Goal: Communication & Community: Answer question/provide support

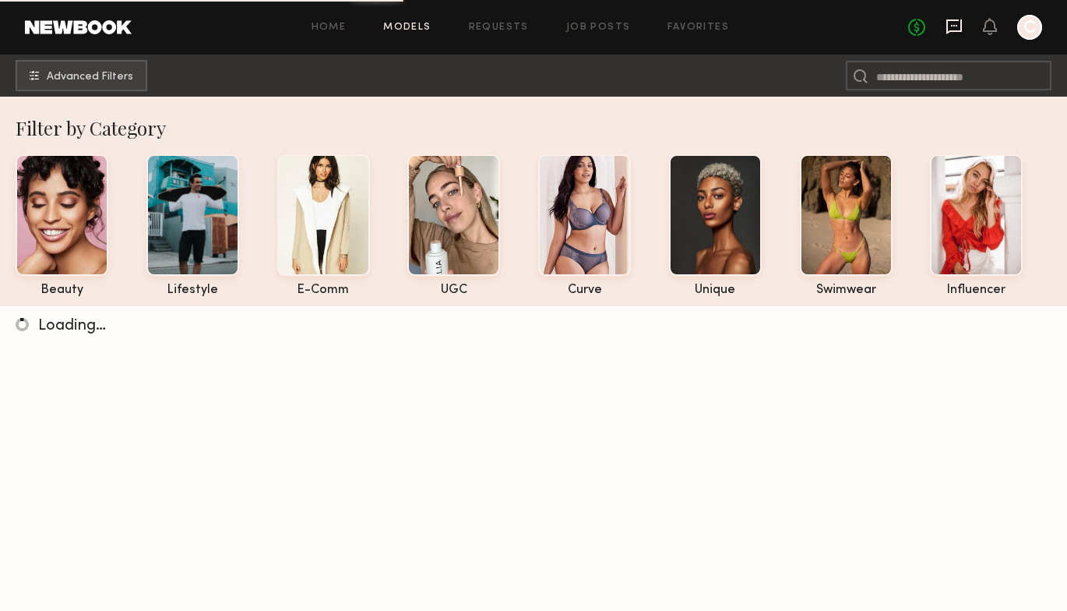
click at [954, 30] on icon at bounding box center [954, 26] width 16 height 15
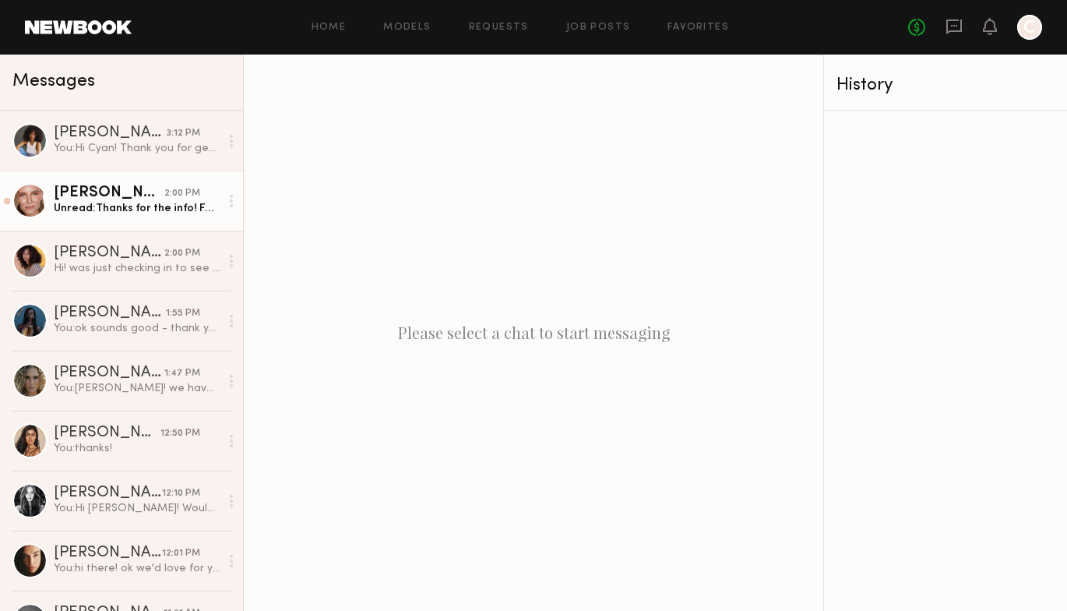
click at [103, 208] on div "Unread: Thanks for the info! For me, a full day would be better" at bounding box center [137, 208] width 166 height 15
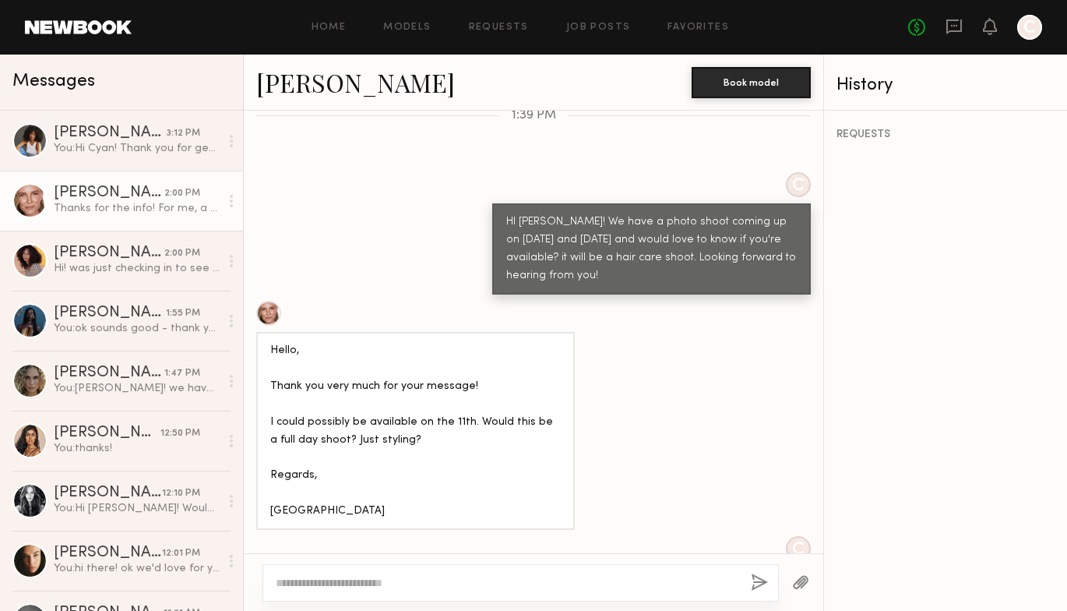
scroll to position [835, 0]
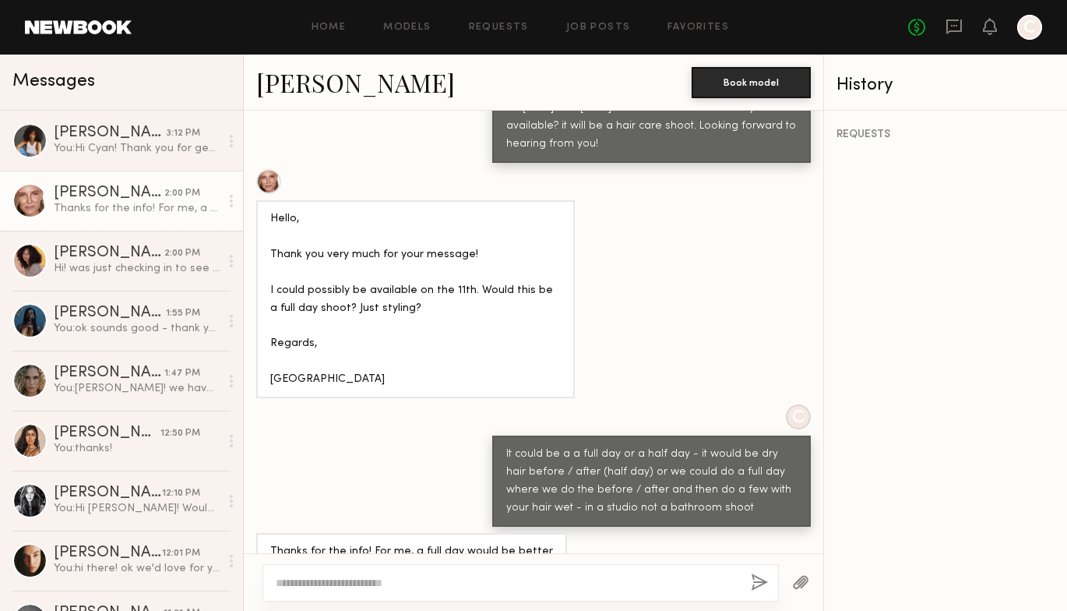
click at [270, 169] on div at bounding box center [268, 181] width 25 height 25
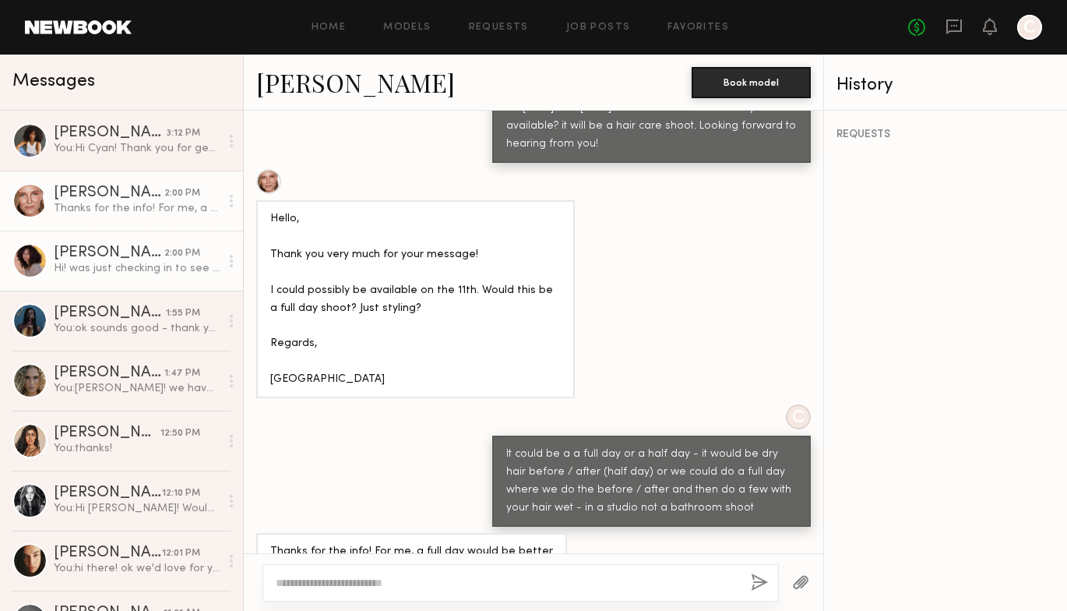
click at [118, 270] on div "Hi! was just checking in to see if yall are still shooting this week? and if th…" at bounding box center [137, 268] width 166 height 15
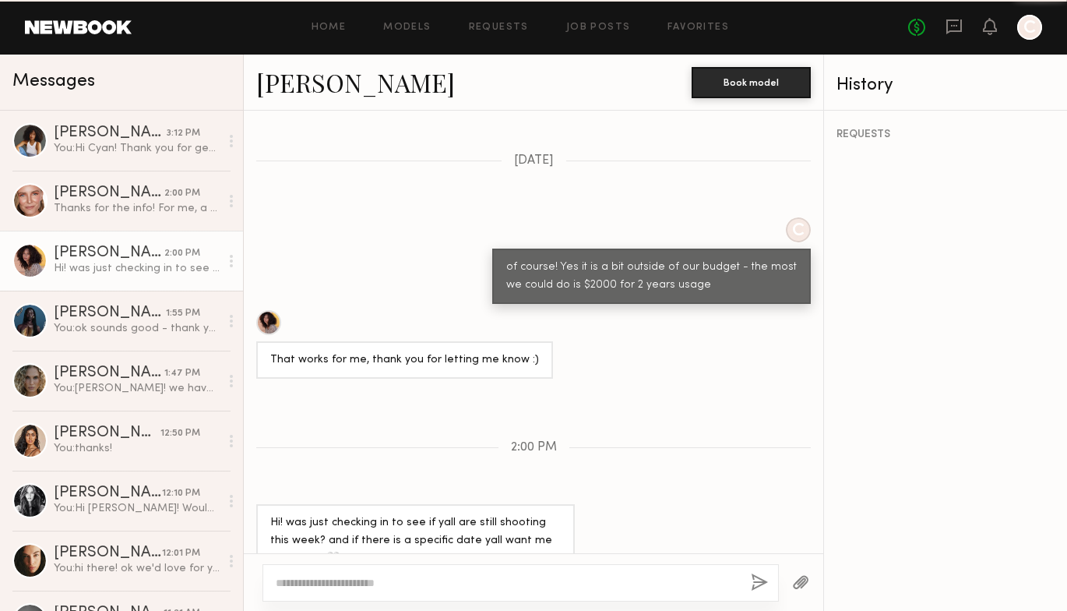
scroll to position [868, 0]
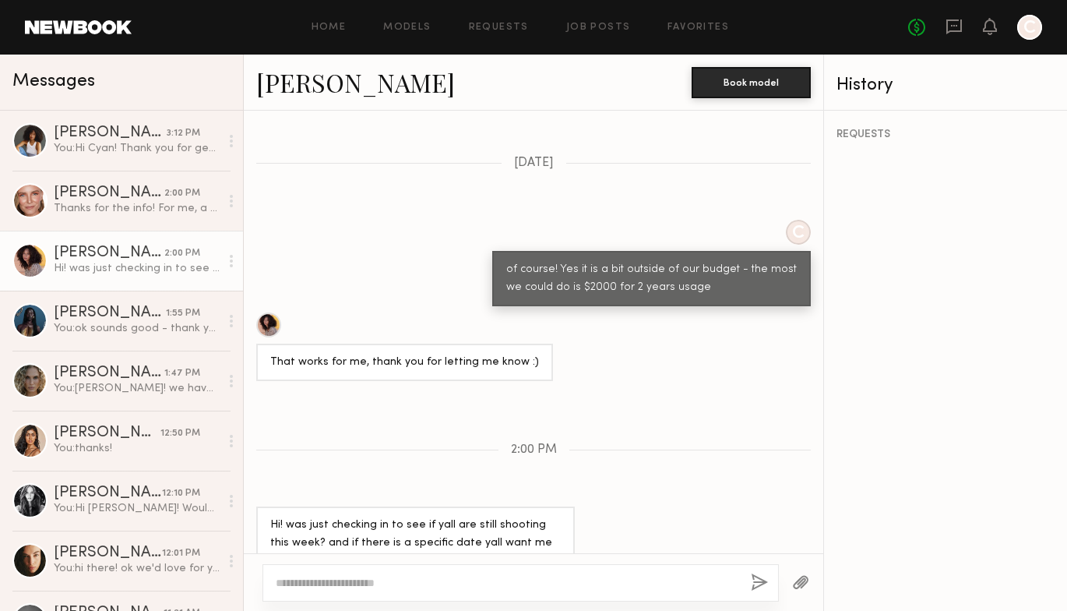
click at [332, 83] on link "Audre M." at bounding box center [355, 81] width 199 height 33
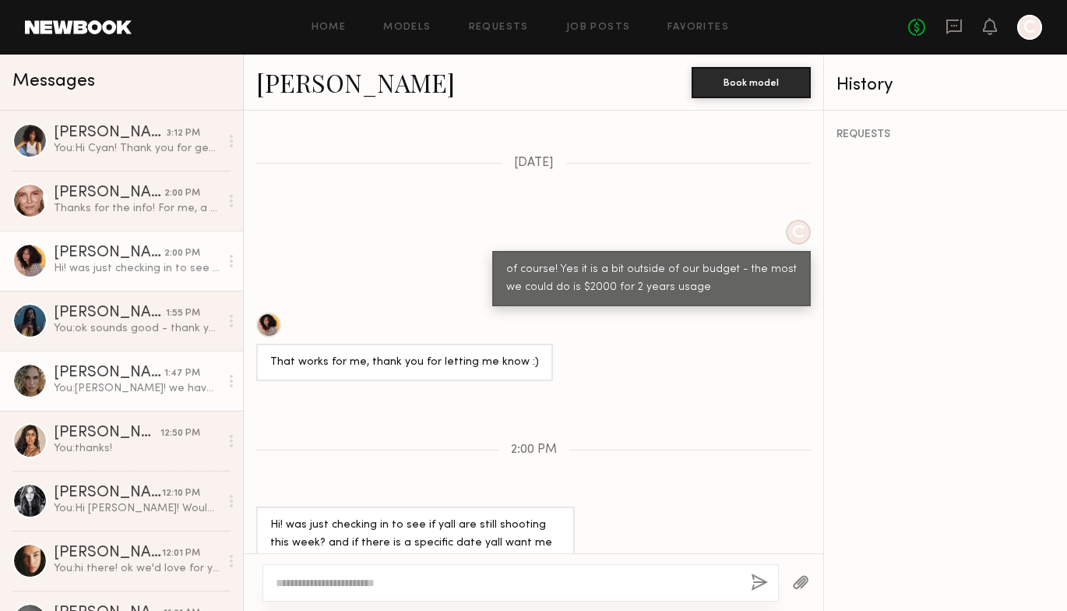
click at [163, 373] on div "Bailey K." at bounding box center [109, 373] width 111 height 16
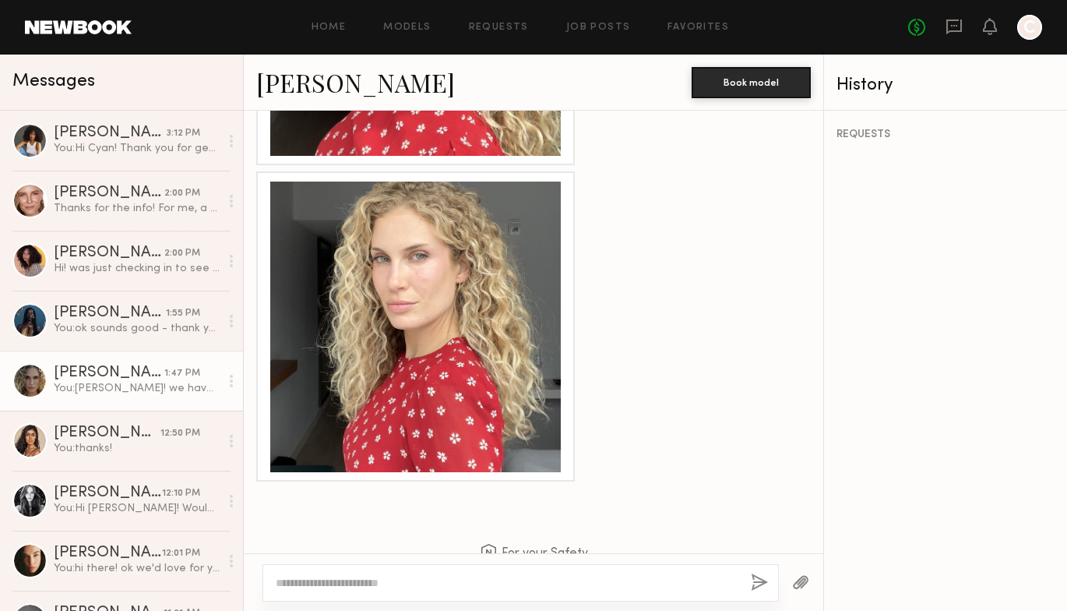
scroll to position [2141, 0]
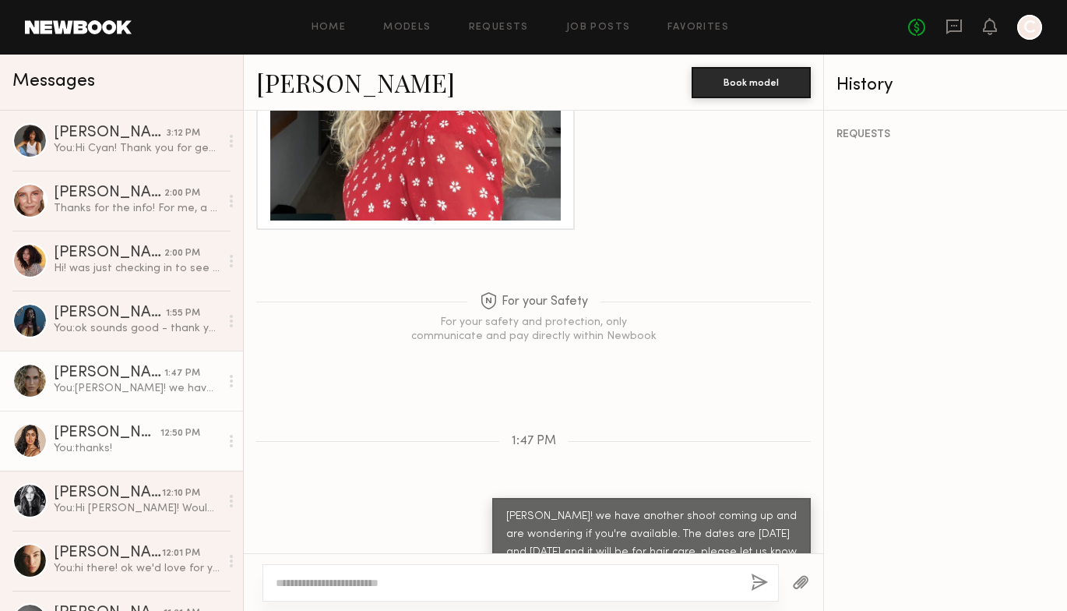
click at [140, 452] on div "You: thanks!" at bounding box center [137, 448] width 166 height 15
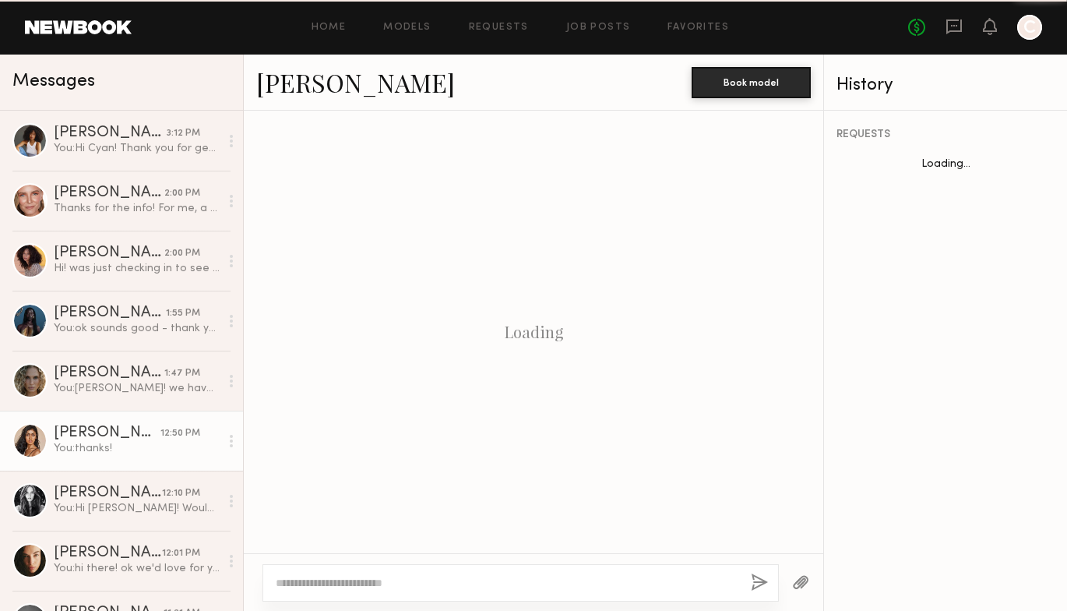
scroll to position [1069, 0]
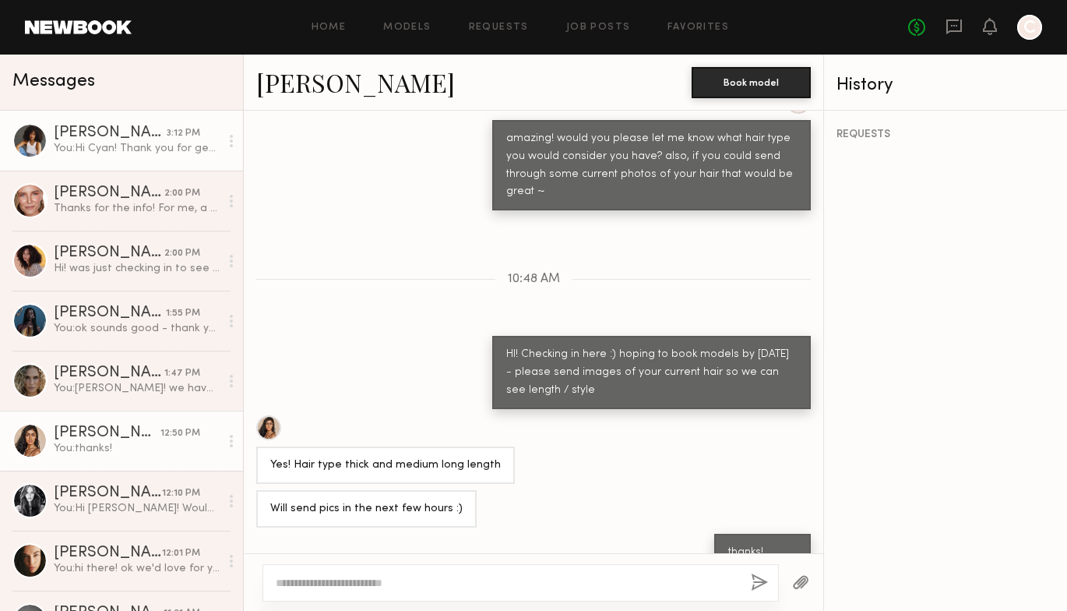
click at [151, 146] on div "You: Hi Cyan! Thank you for getting back to us! It's for the haircare brand Kit…" at bounding box center [137, 148] width 166 height 15
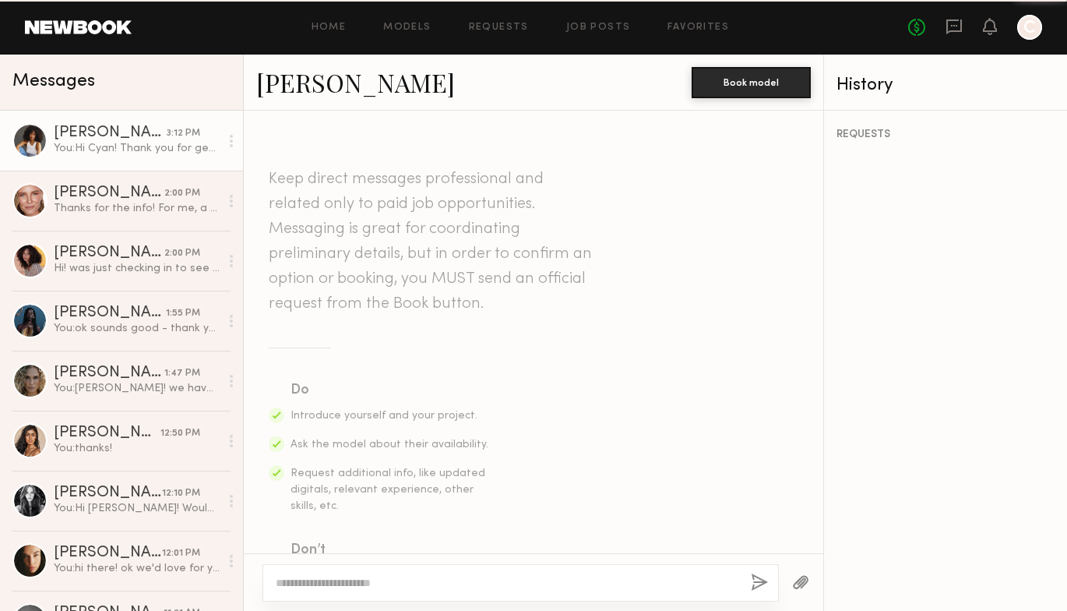
scroll to position [1630, 0]
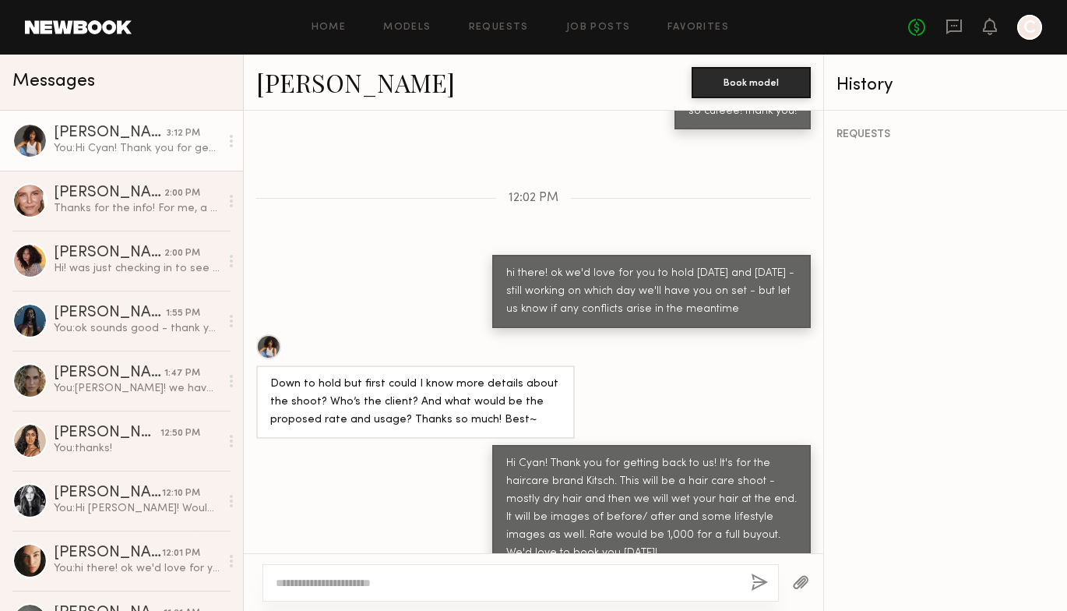
click at [301, 87] on link "[PERSON_NAME]" at bounding box center [355, 81] width 199 height 33
drag, startPoint x: 620, startPoint y: 502, endPoint x: 727, endPoint y: 497, distance: 107.6
click at [727, 497] on div "Hi Cyan! Thank you for getting back to us! It's for the haircare brand Kitsch. …" at bounding box center [651, 508] width 291 height 107
click at [322, 83] on link "[PERSON_NAME]" at bounding box center [355, 81] width 199 height 33
click at [322, 82] on link "[PERSON_NAME]" at bounding box center [355, 81] width 199 height 33
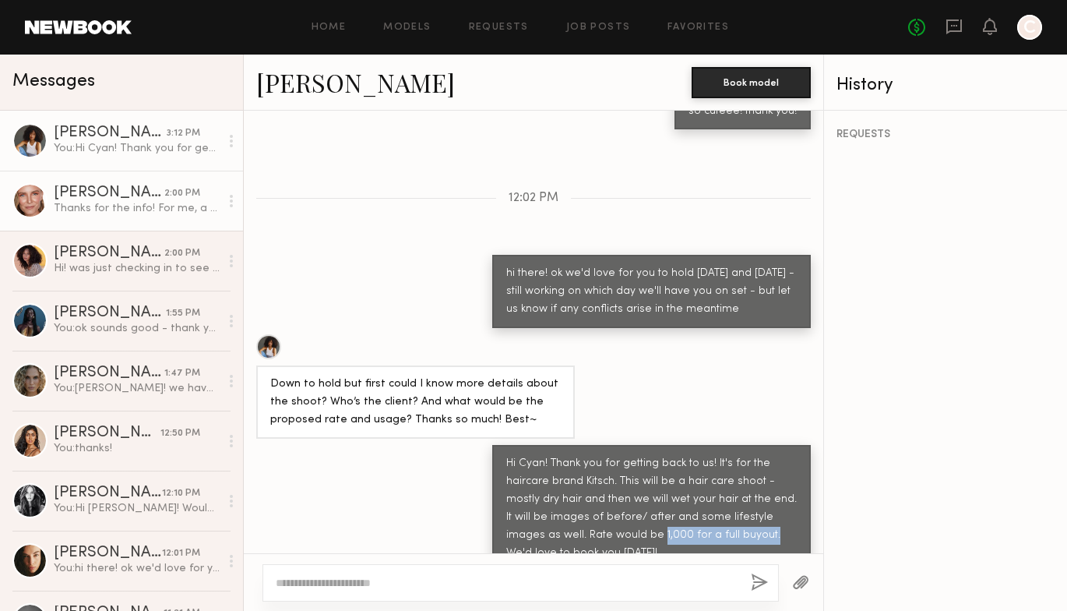
click at [179, 211] on div "Thanks for the info! For me, a full day would be better" at bounding box center [137, 208] width 166 height 15
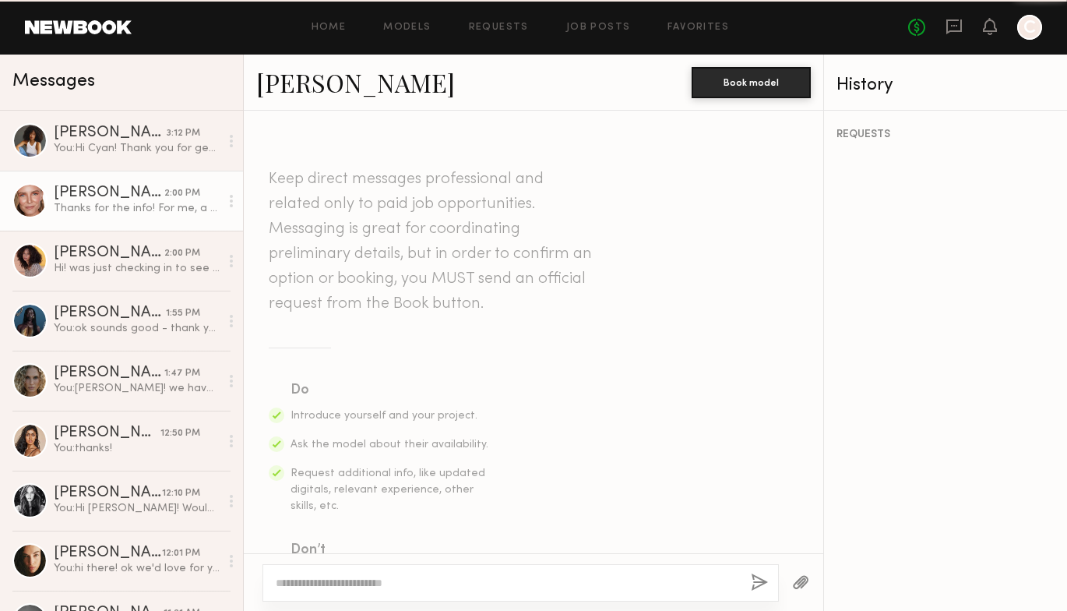
scroll to position [835, 0]
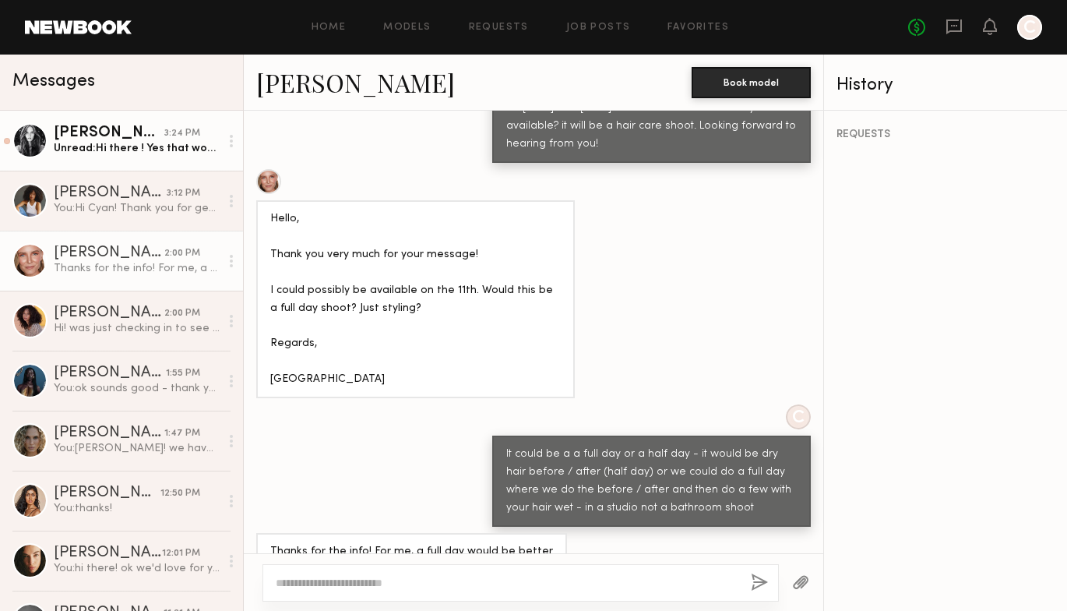
click at [152, 119] on link "Dominique S. 3:24 PM Unread: Hi there ! Yes that works great. Thank you :)" at bounding box center [121, 141] width 243 height 60
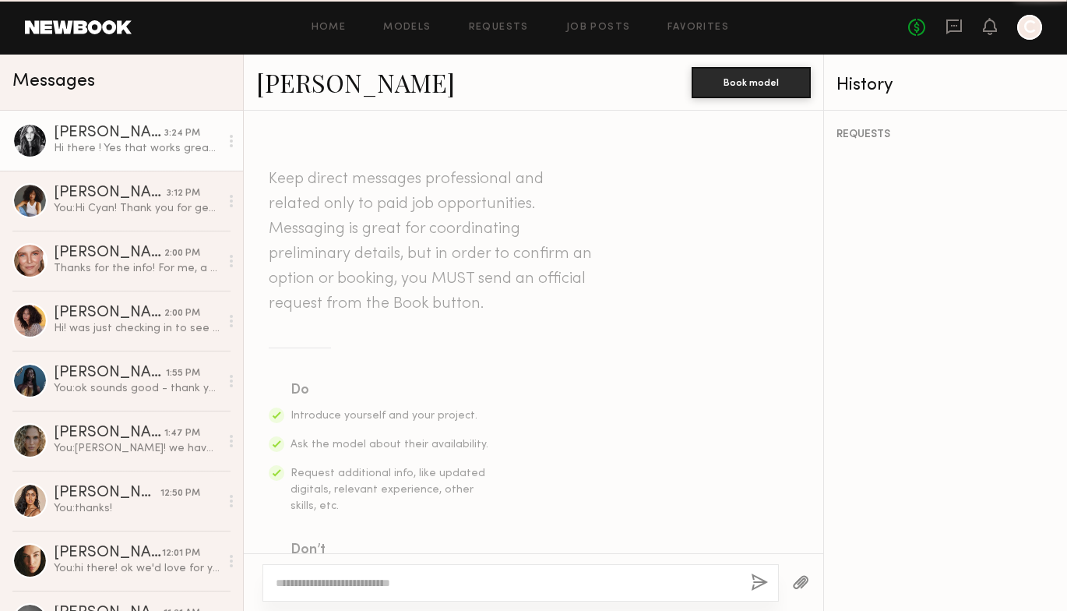
scroll to position [1395, 0]
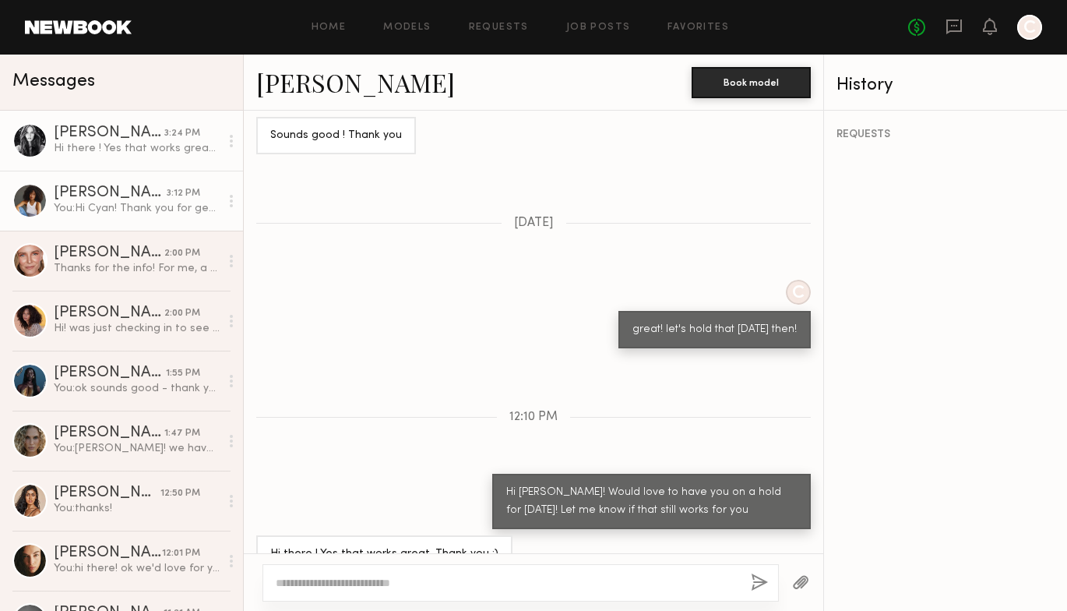
click at [132, 207] on div "You: Hi Cyan! Thank you for getting back to us! It's for the haircare brand Kit…" at bounding box center [137, 208] width 166 height 15
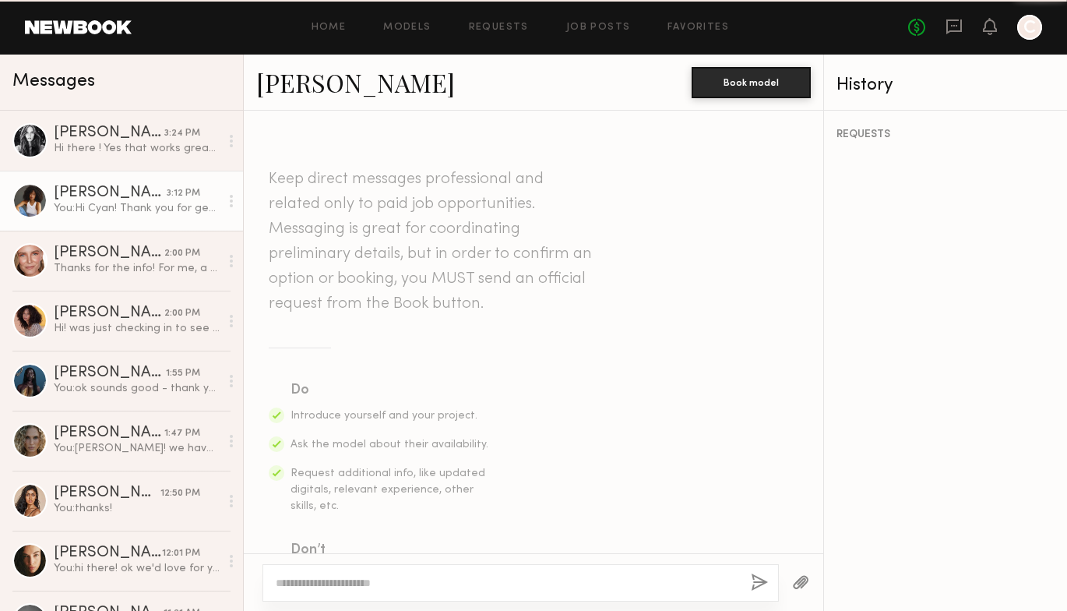
scroll to position [1630, 0]
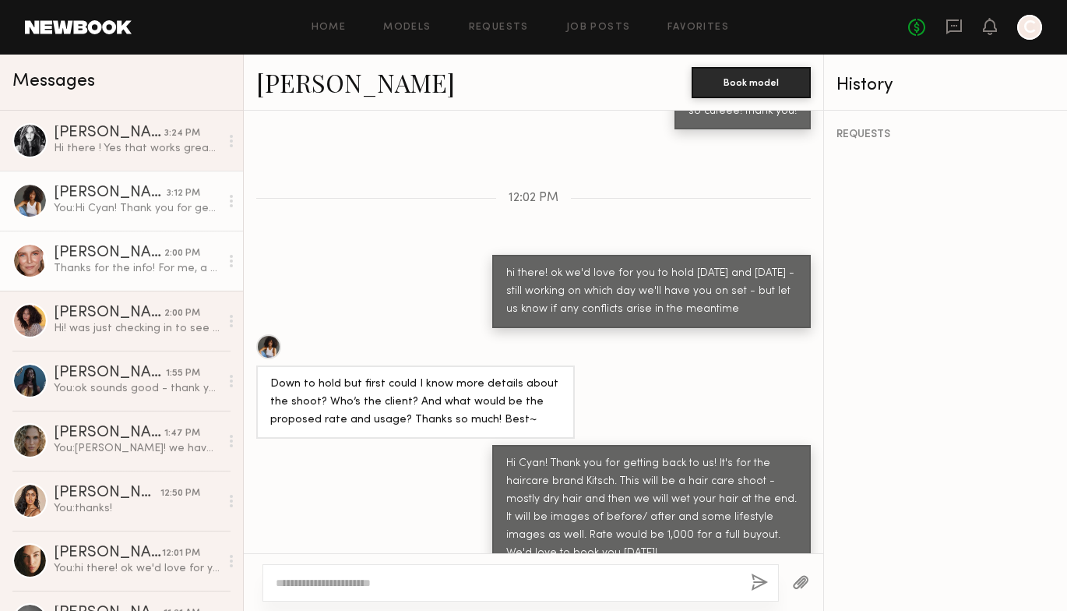
click at [91, 273] on div "Thanks for the info! For me, a full day would be better" at bounding box center [137, 268] width 166 height 15
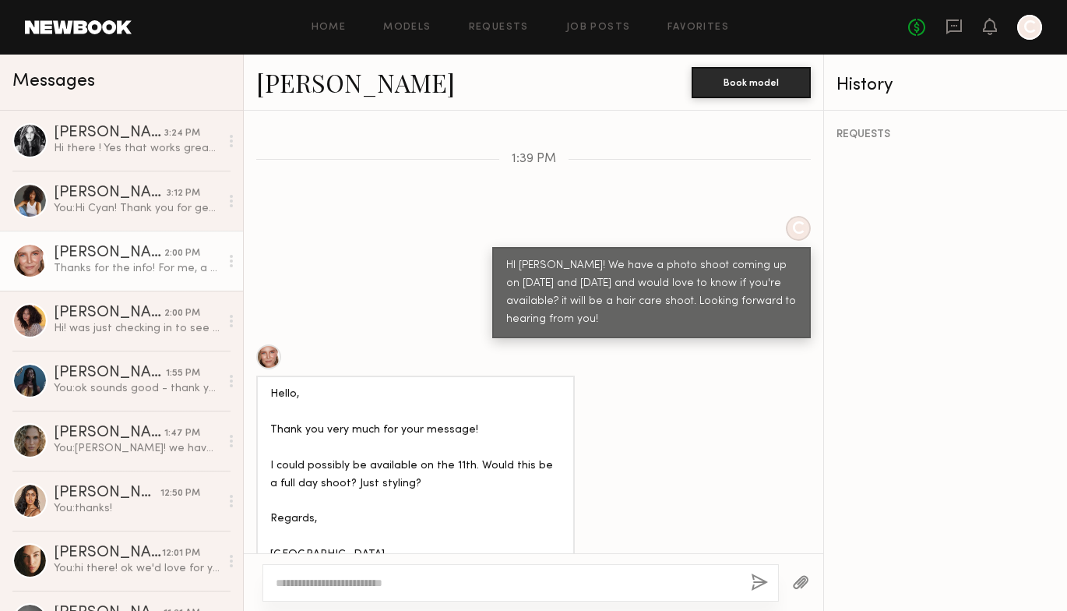
scroll to position [835, 0]
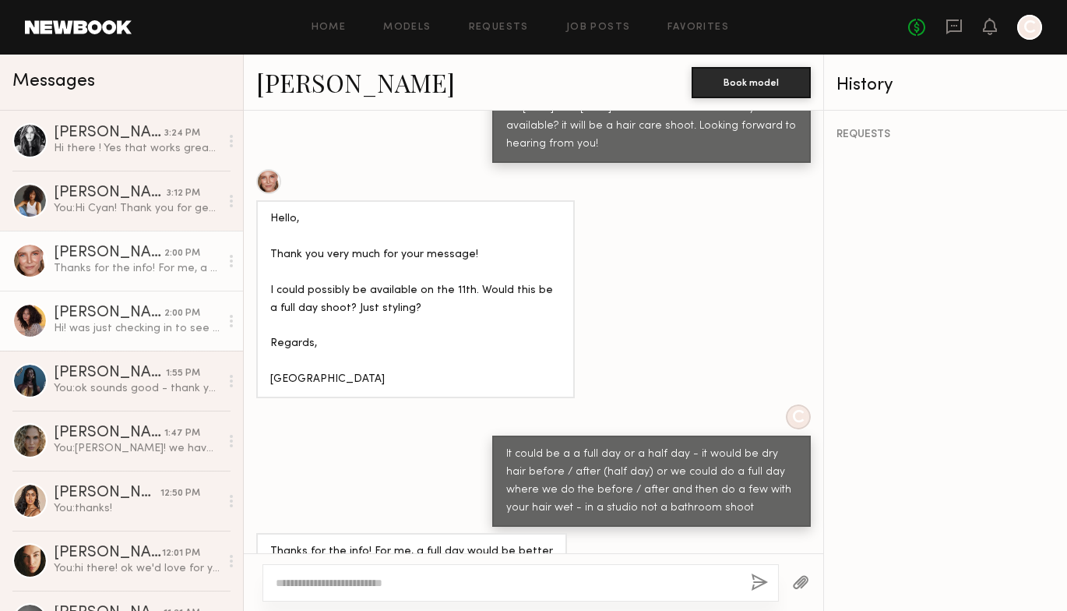
click at [102, 312] on div "[PERSON_NAME]" at bounding box center [109, 313] width 111 height 16
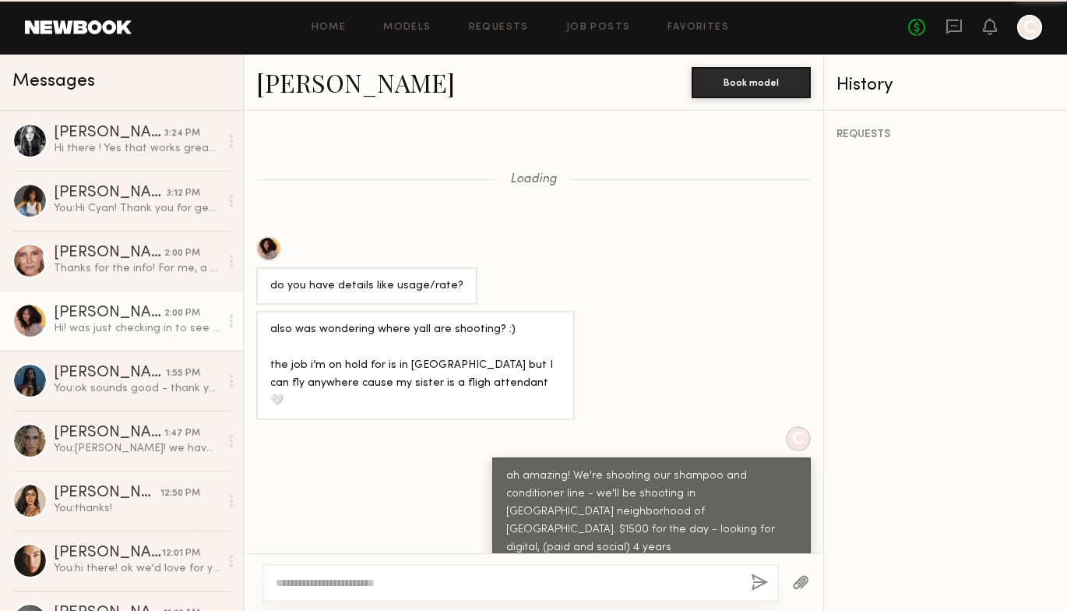
scroll to position [868, 0]
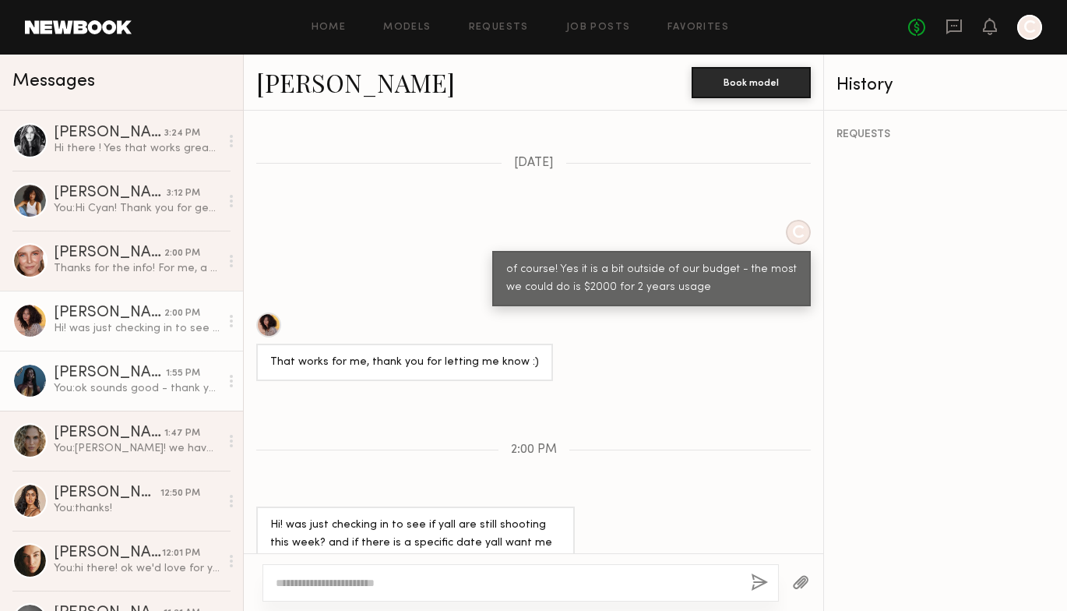
click at [89, 389] on div "You: ok sounds good - thank you!" at bounding box center [137, 388] width 166 height 15
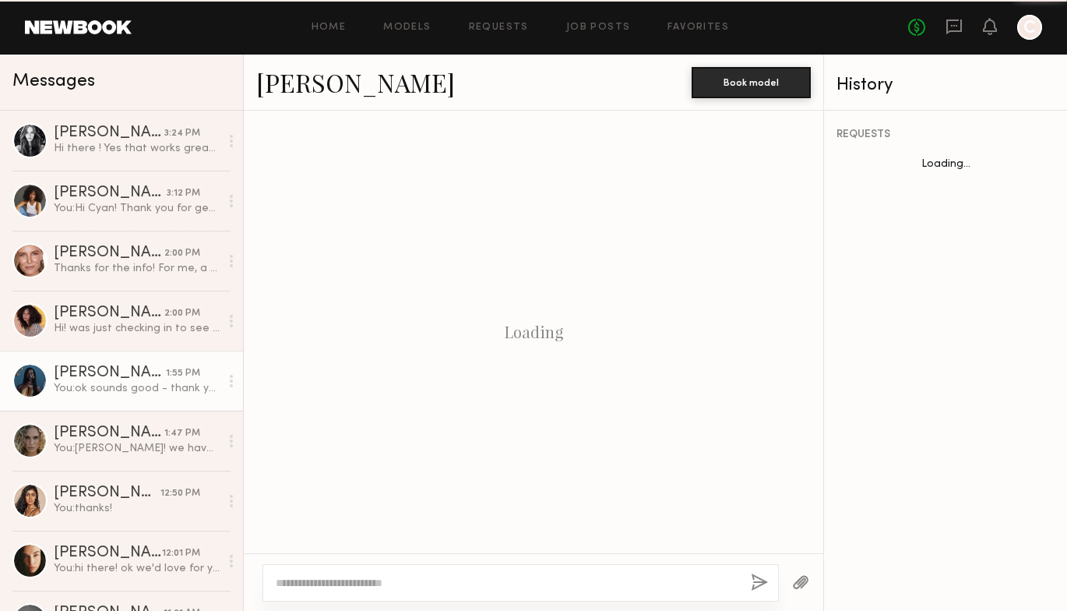
scroll to position [718, 0]
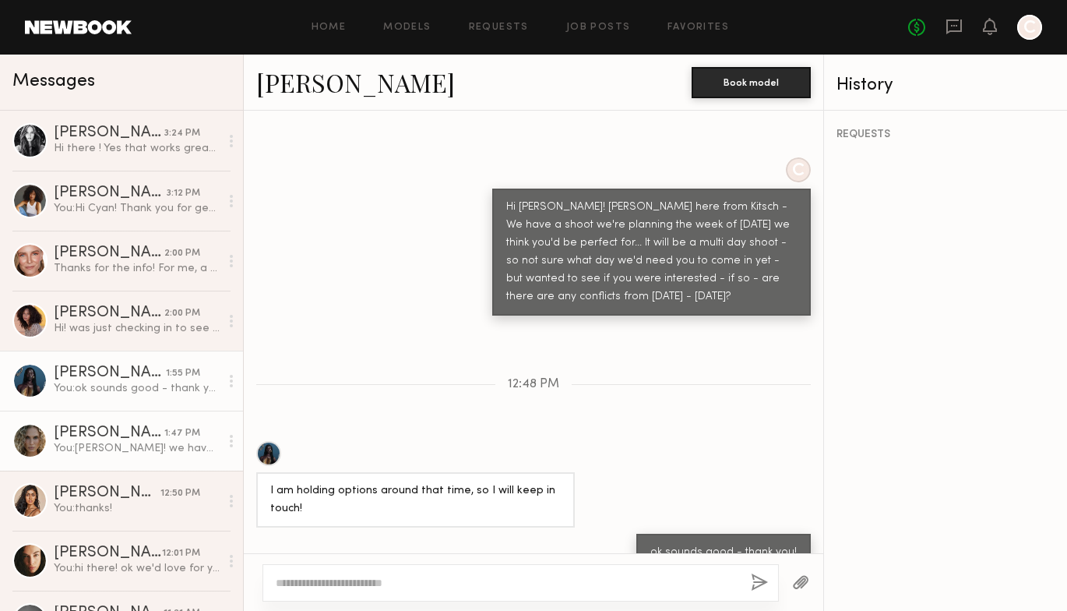
click at [80, 438] on div "[PERSON_NAME]" at bounding box center [109, 433] width 111 height 16
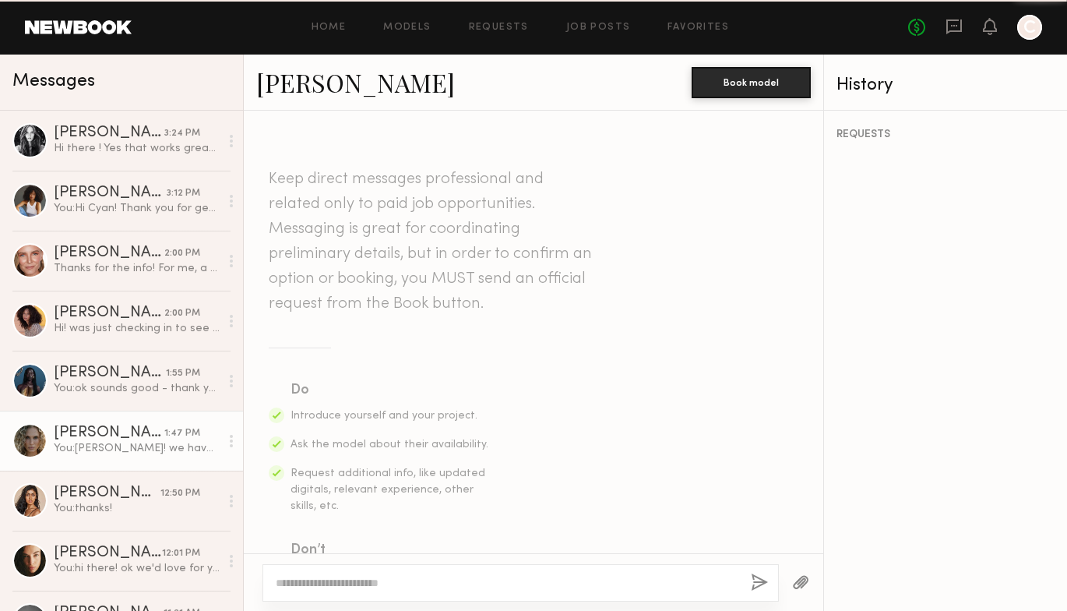
scroll to position [2141, 0]
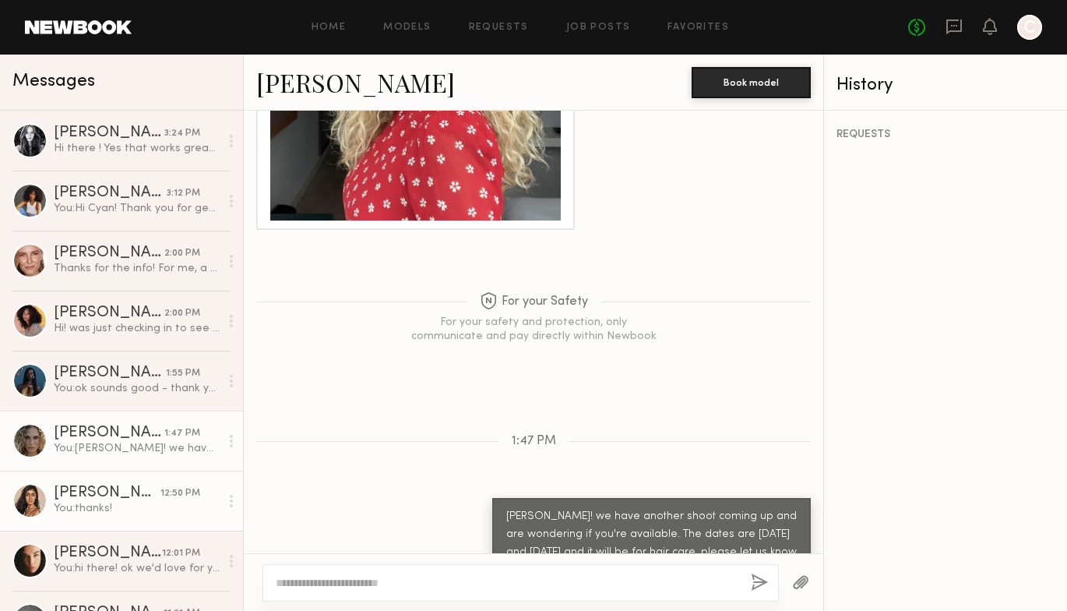
click at [94, 488] on div "[PERSON_NAME]" at bounding box center [107, 493] width 107 height 16
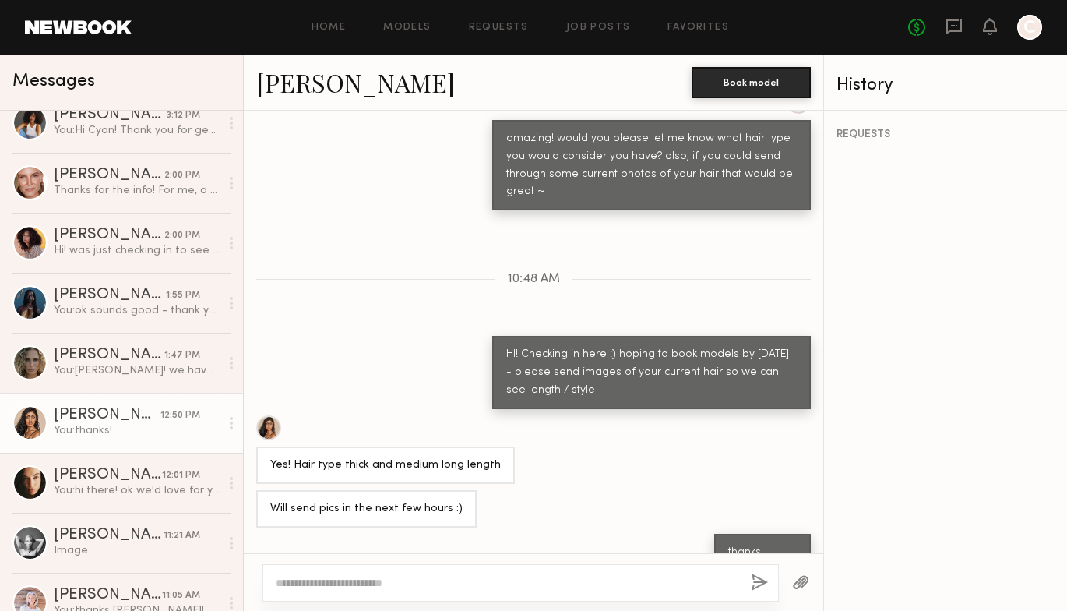
scroll to position [82, 0]
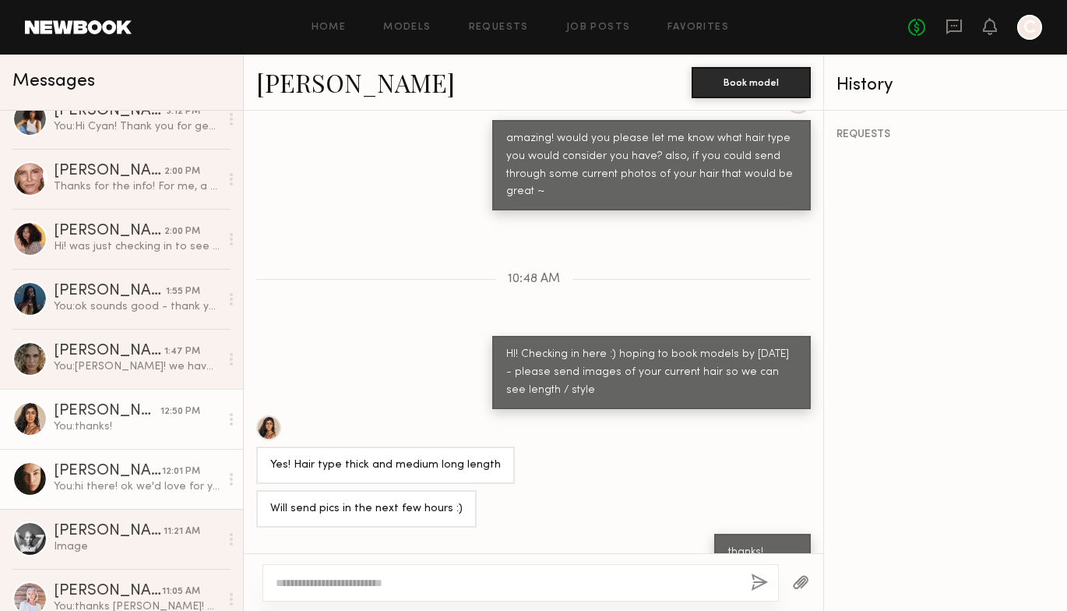
click at [135, 490] on div "You: hi there! ok we'd love for you to hold September 10th and 11th - still wor…" at bounding box center [137, 486] width 166 height 15
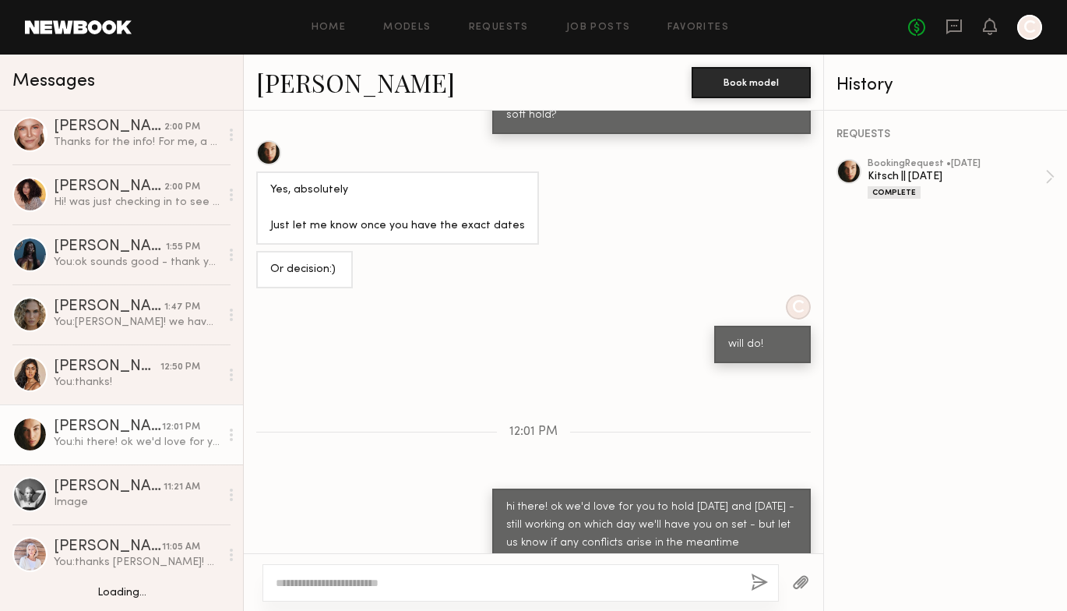
scroll to position [140, 0]
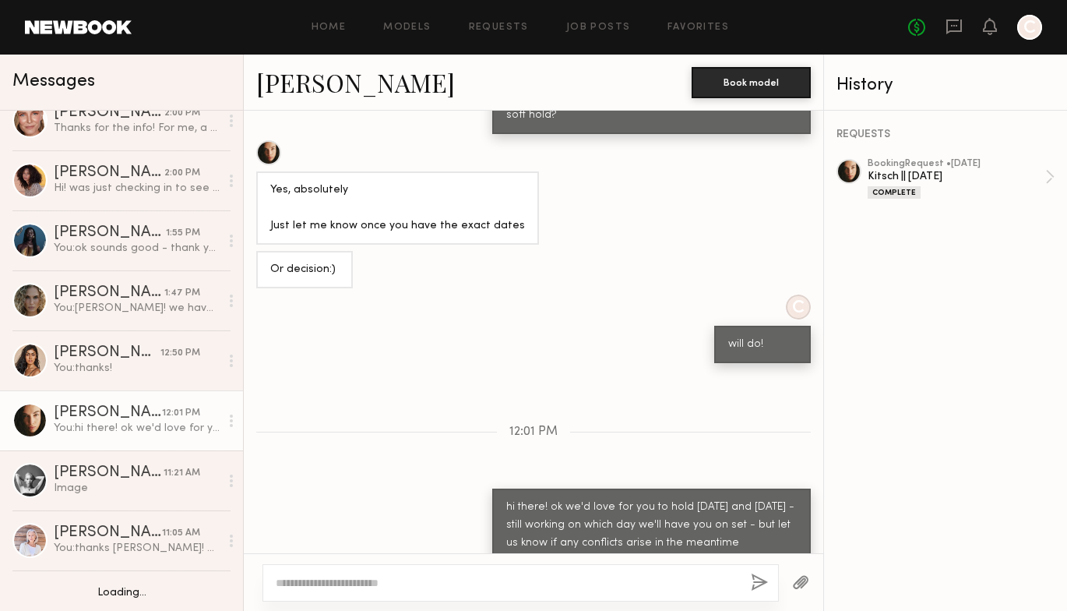
click at [135, 490] on div "Image" at bounding box center [137, 488] width 166 height 15
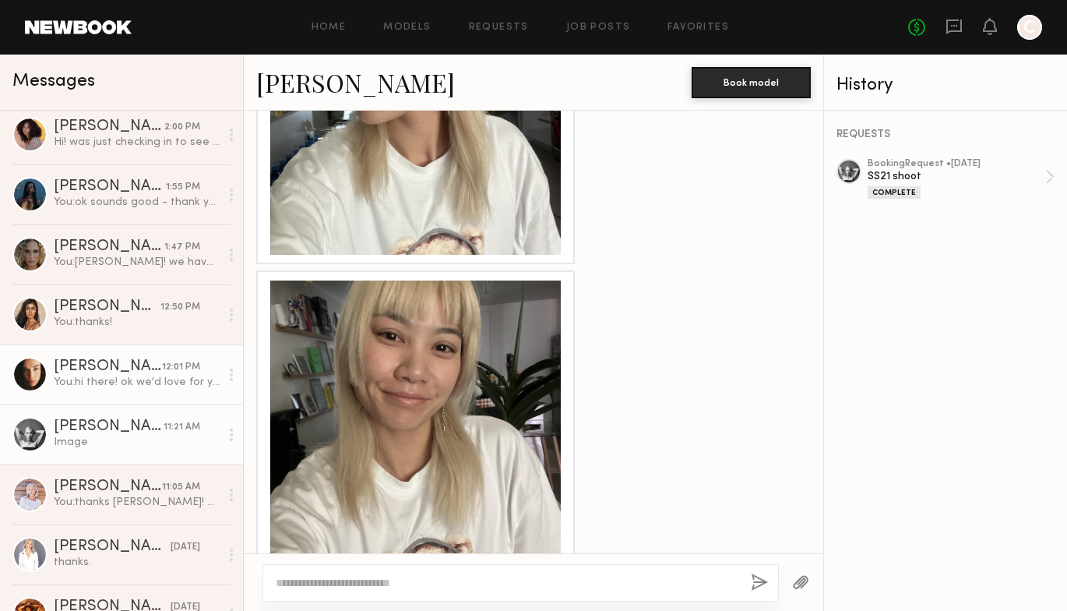
scroll to position [188, 0]
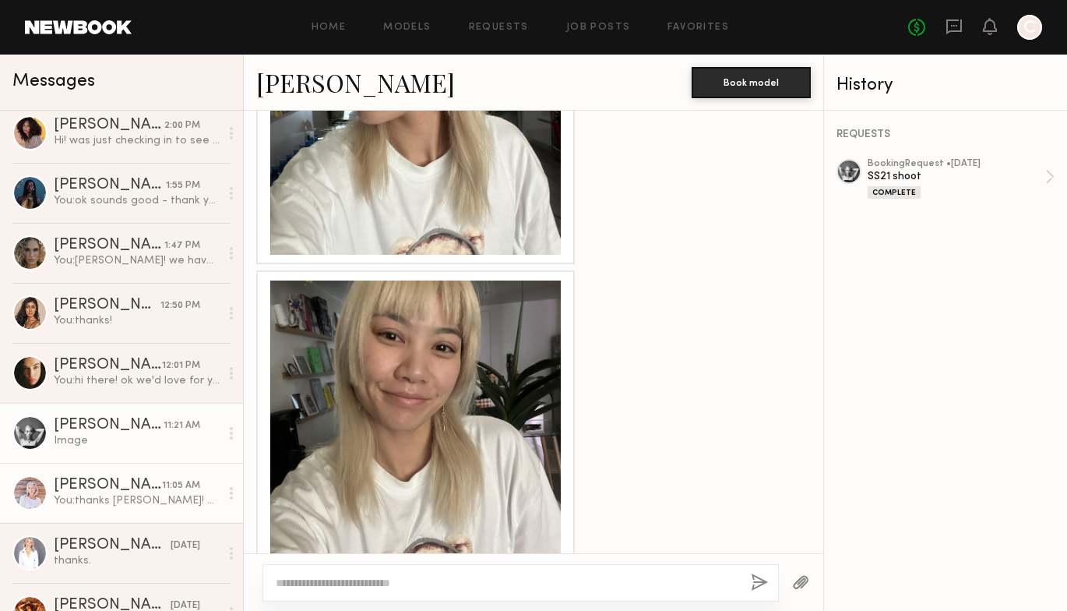
click at [135, 490] on div "[PERSON_NAME]" at bounding box center [108, 485] width 108 height 16
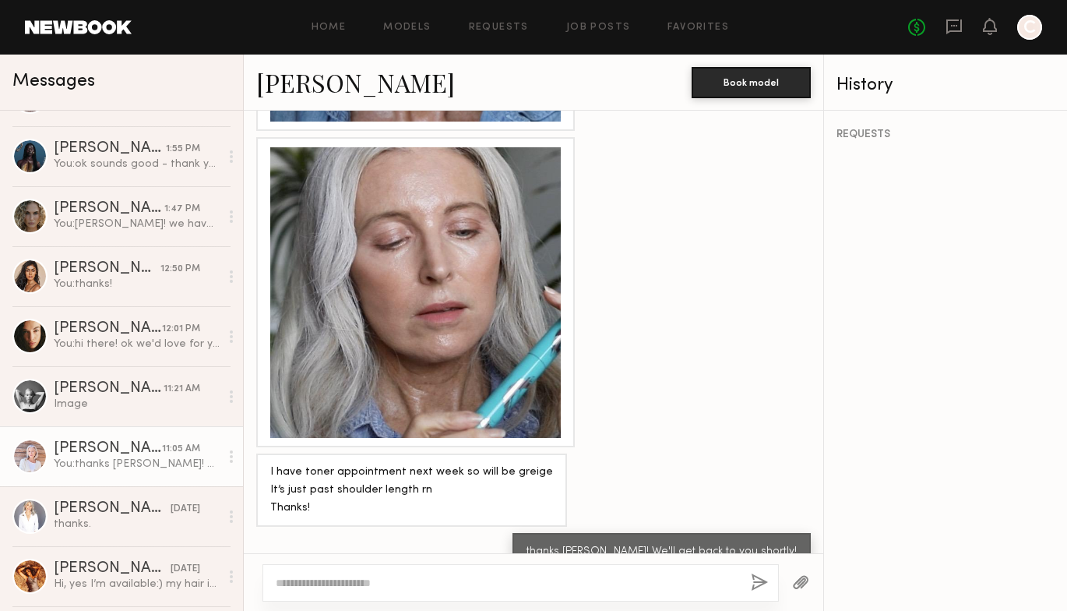
scroll to position [227, 0]
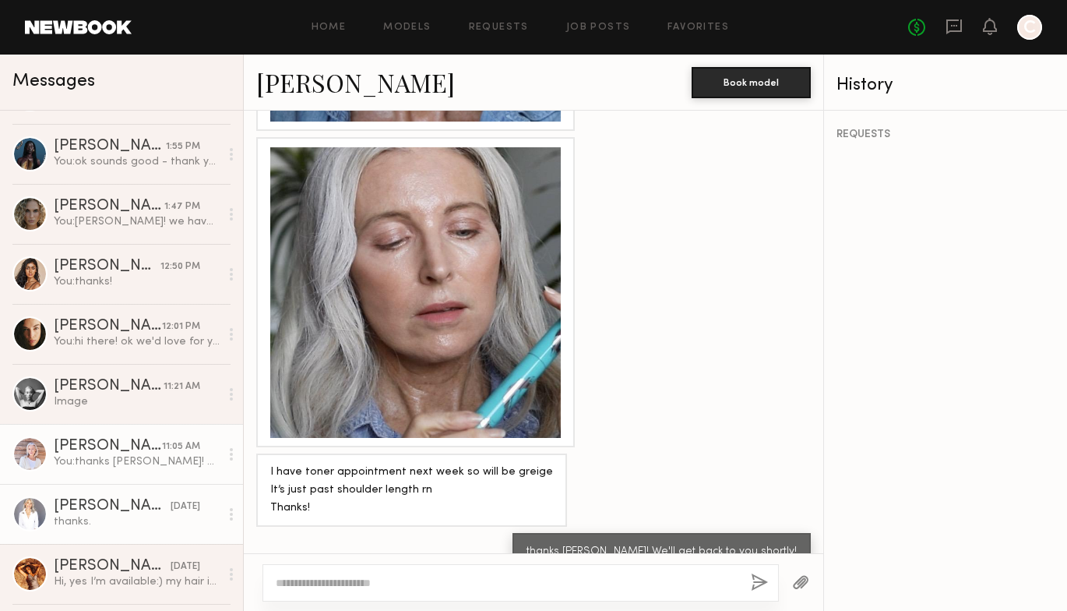
click at [134, 517] on div "thanks." at bounding box center [137, 521] width 166 height 15
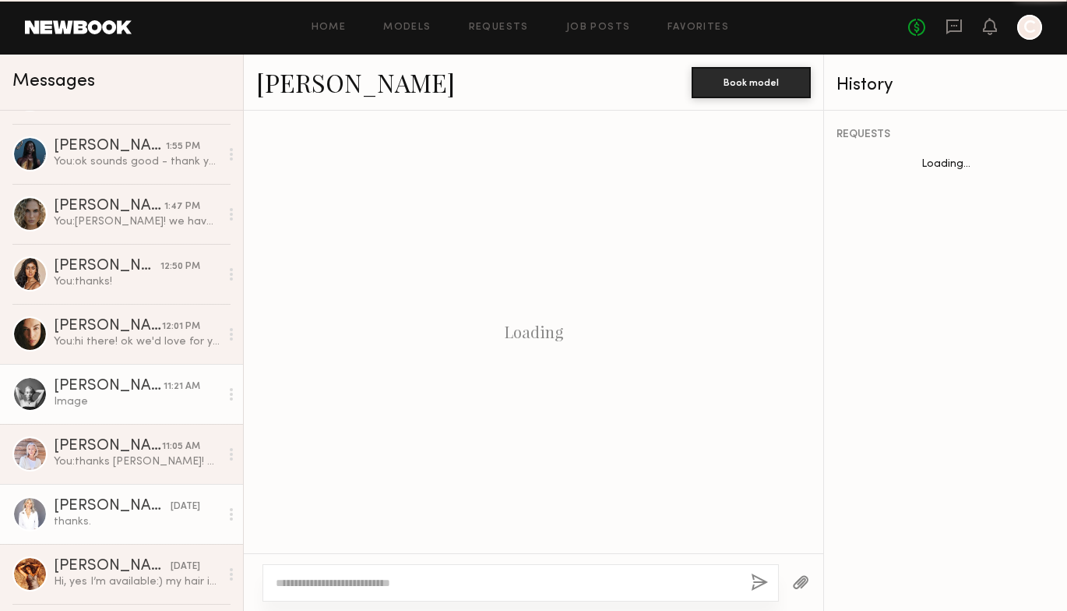
scroll to position [674, 0]
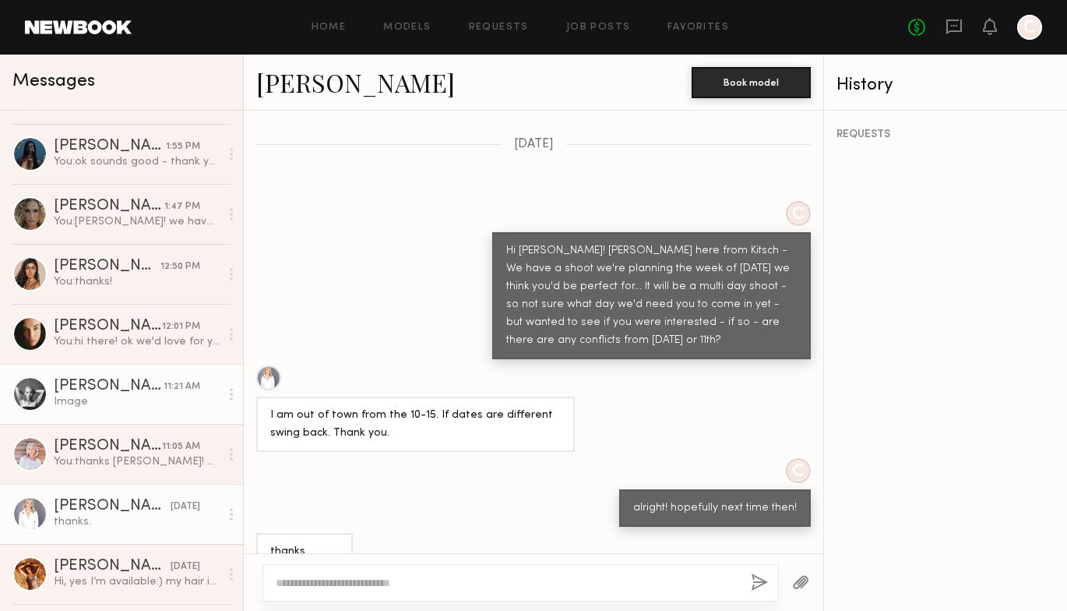
click at [125, 416] on link "[PERSON_NAME] 11:21 AM Image" at bounding box center [121, 394] width 243 height 60
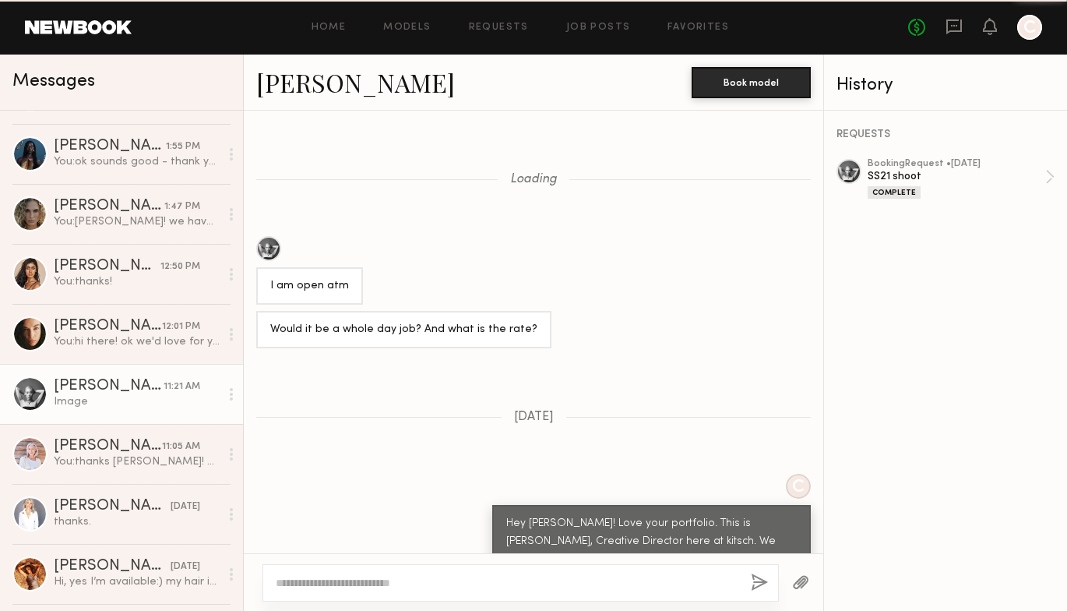
scroll to position [1790, 0]
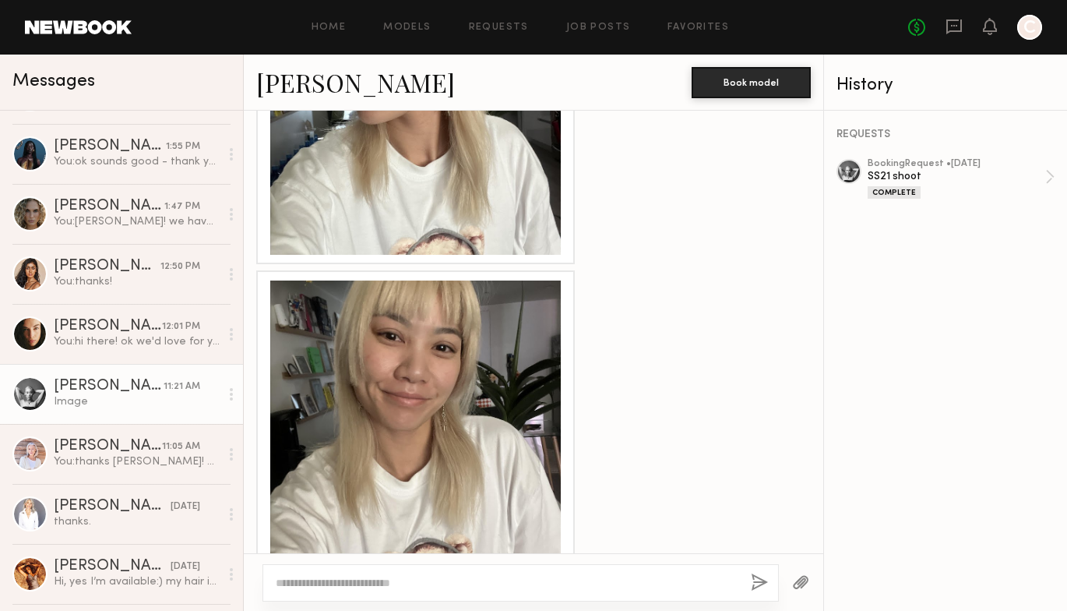
click at [121, 398] on div "Image" at bounding box center [137, 401] width 166 height 15
click at [365, 79] on link "[PERSON_NAME]" at bounding box center [355, 81] width 199 height 33
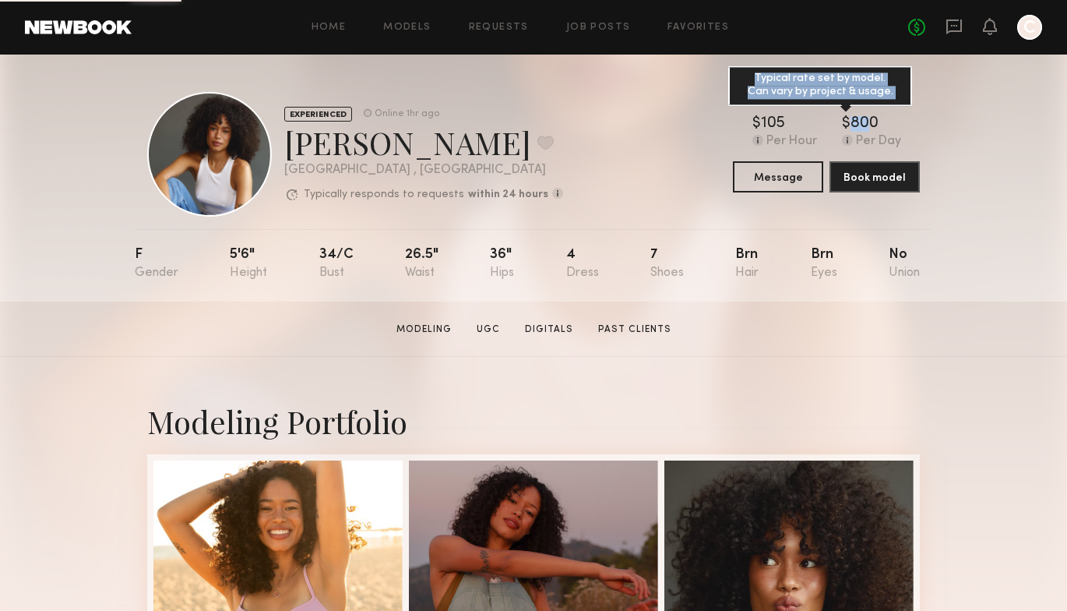
drag, startPoint x: 833, startPoint y: 118, endPoint x: 865, endPoint y: 118, distance: 31.9
click at [865, 118] on div "$ Typical rate set by model. Can vary by project & usage. 105 Per Hour $ Typica…" at bounding box center [826, 132] width 187 height 33
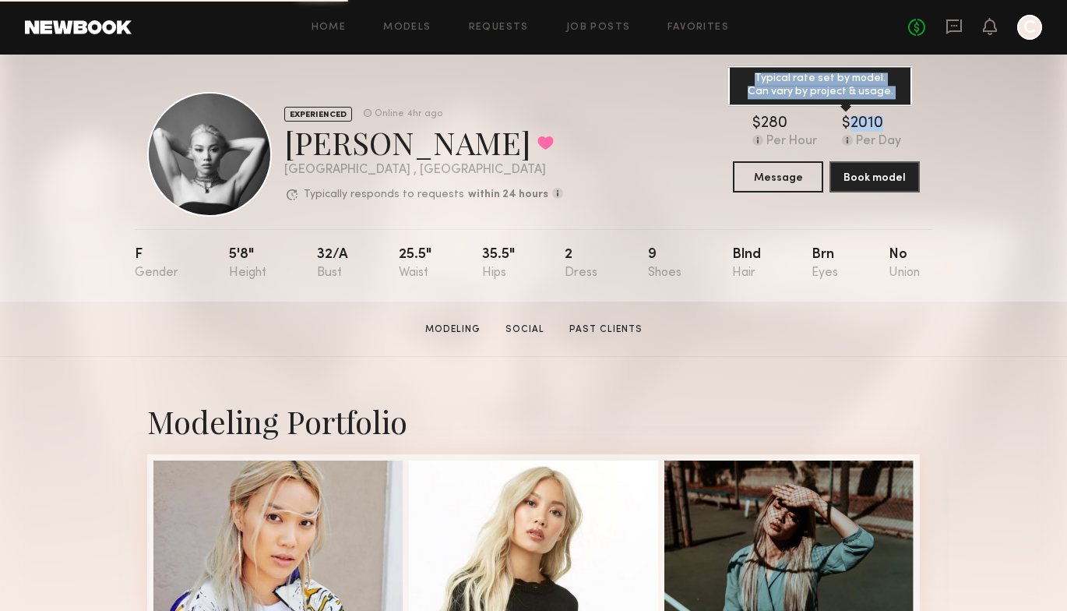
drag, startPoint x: 883, startPoint y: 118, endPoint x: 859, endPoint y: 125, distance: 24.9
click at [842, 126] on div "$ Typical rate set by model. Can vary by project & usage. 2010" at bounding box center [871, 124] width 59 height 16
click at [859, 125] on div "2010" at bounding box center [867, 124] width 33 height 16
drag, startPoint x: 837, startPoint y: 121, endPoint x: 882, endPoint y: 122, distance: 45.2
click at [882, 122] on div "$ Typical rate set by model. Can vary by project & usage. 280 Per Hour $ Typica…" at bounding box center [826, 132] width 187 height 33
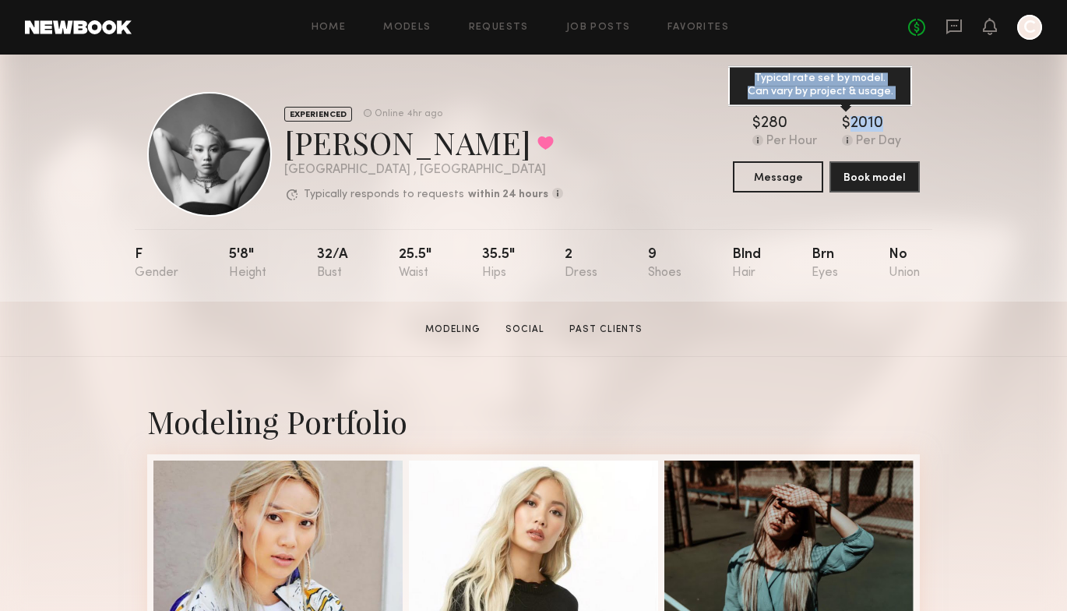
click at [882, 122] on div "$ Typical rate set by model. Can vary by project & usage. 2010" at bounding box center [871, 124] width 59 height 16
drag, startPoint x: 882, startPoint y: 122, endPoint x: 845, endPoint y: 122, distance: 36.6
click at [845, 122] on div "$ Typical rate set by model. Can vary by project & usage. 2010" at bounding box center [871, 124] width 59 height 16
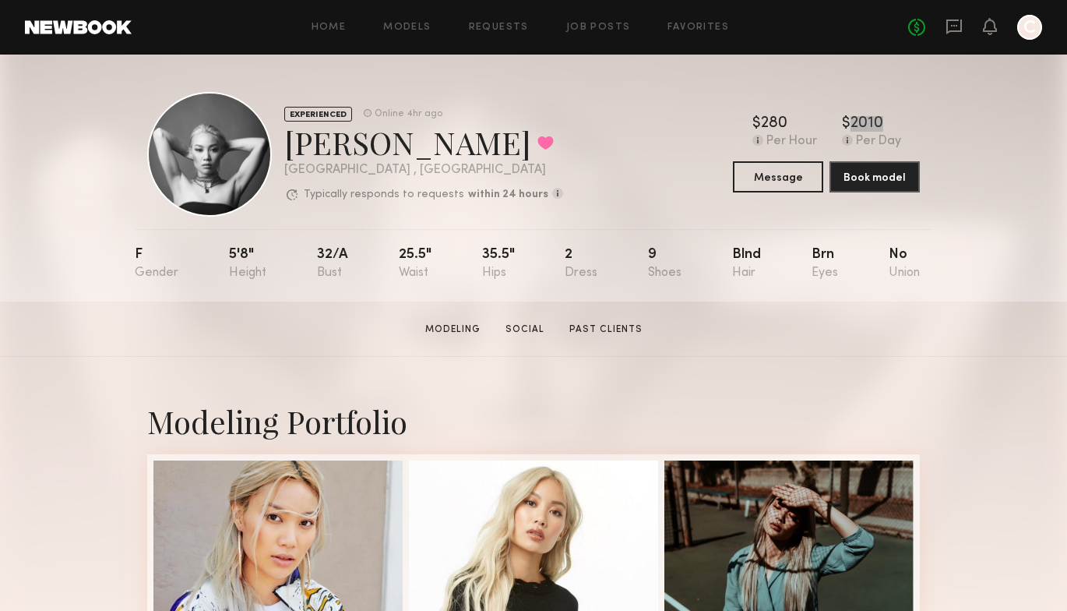
scroll to position [7, 0]
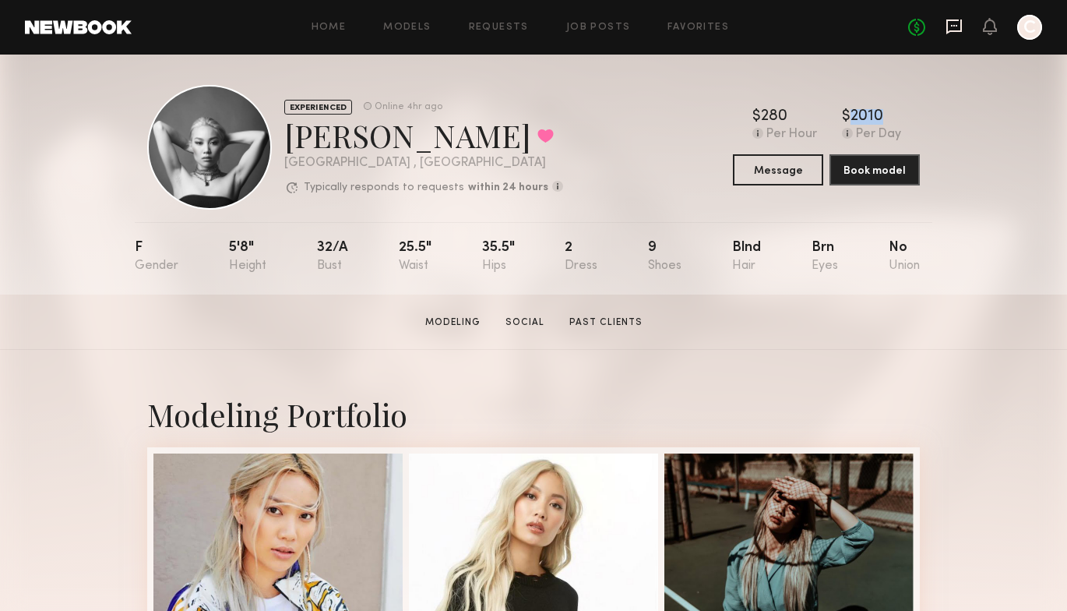
click at [949, 24] on icon at bounding box center [954, 26] width 17 height 17
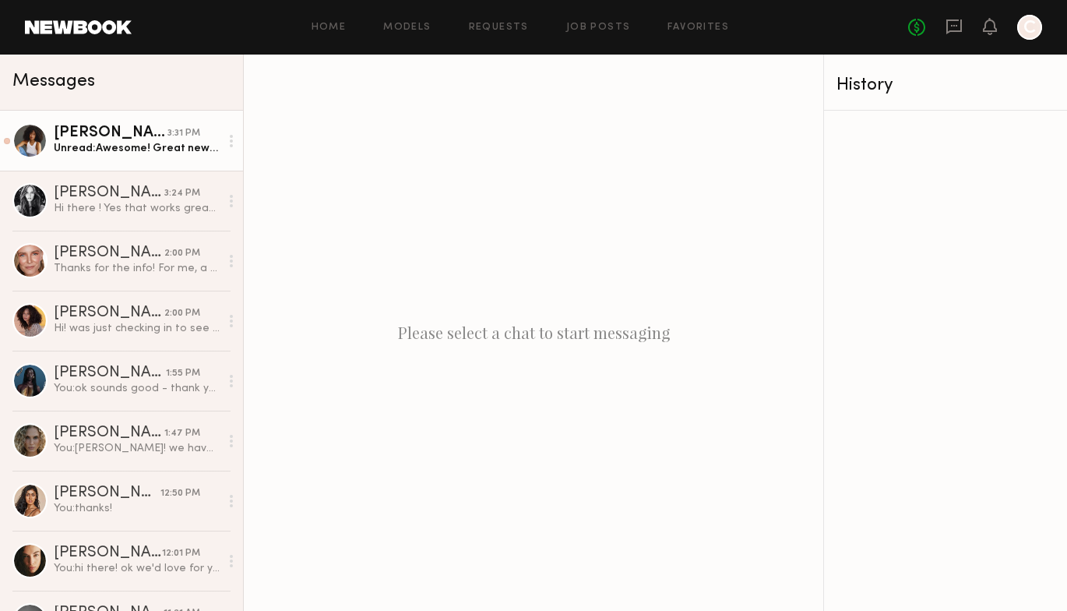
click at [166, 153] on div "Unread: Awesome! Great news I’d love you work with your team :)" at bounding box center [137, 148] width 166 height 15
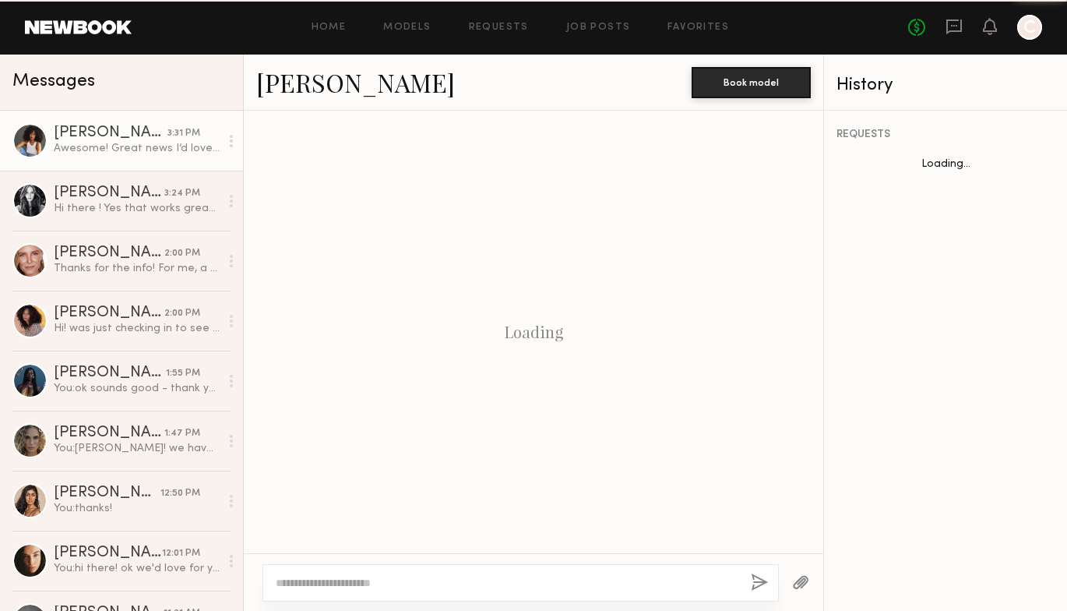
scroll to position [1705, 0]
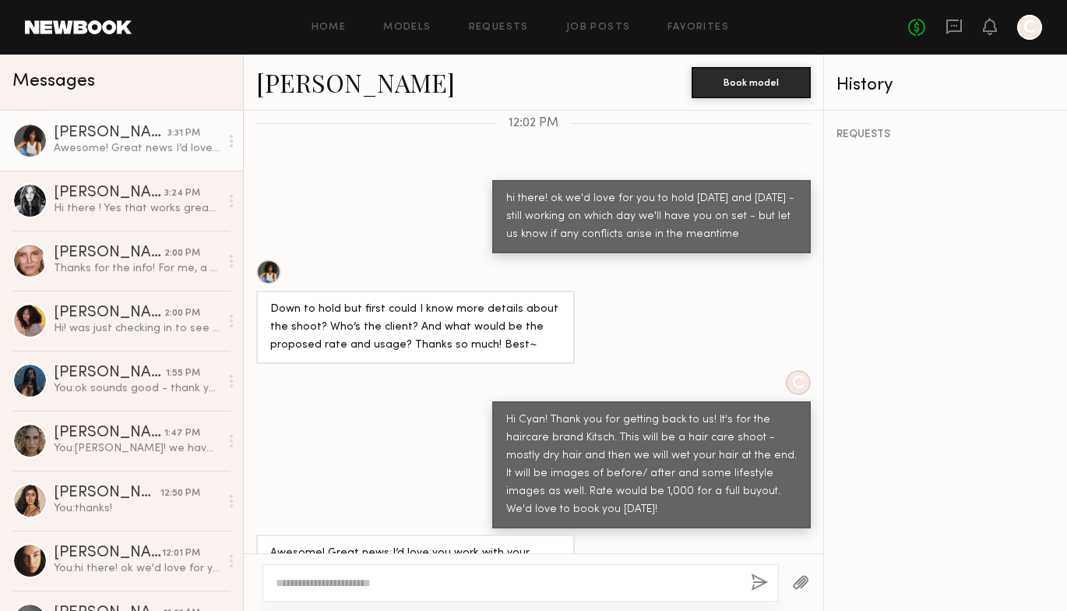
click at [268, 259] on div at bounding box center [268, 271] width 25 height 25
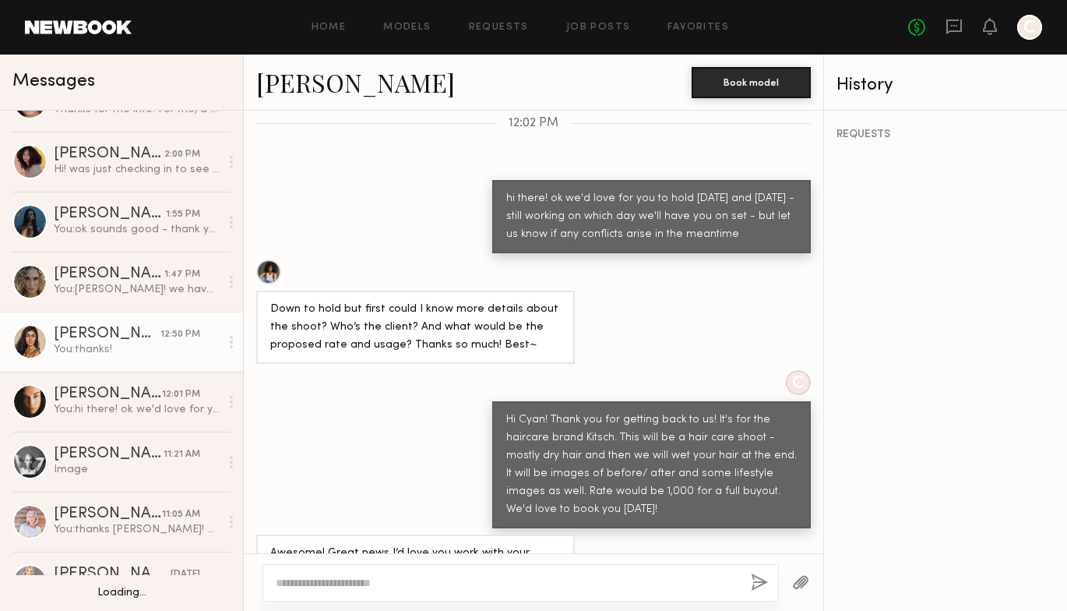
scroll to position [164, 0]
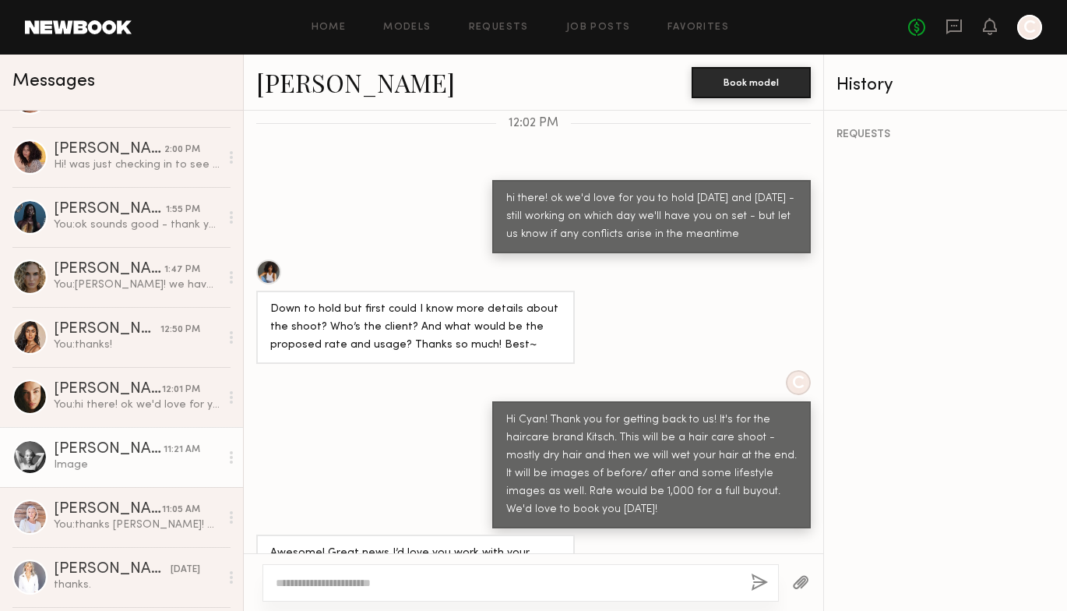
click at [101, 452] on div "[PERSON_NAME]" at bounding box center [109, 450] width 110 height 16
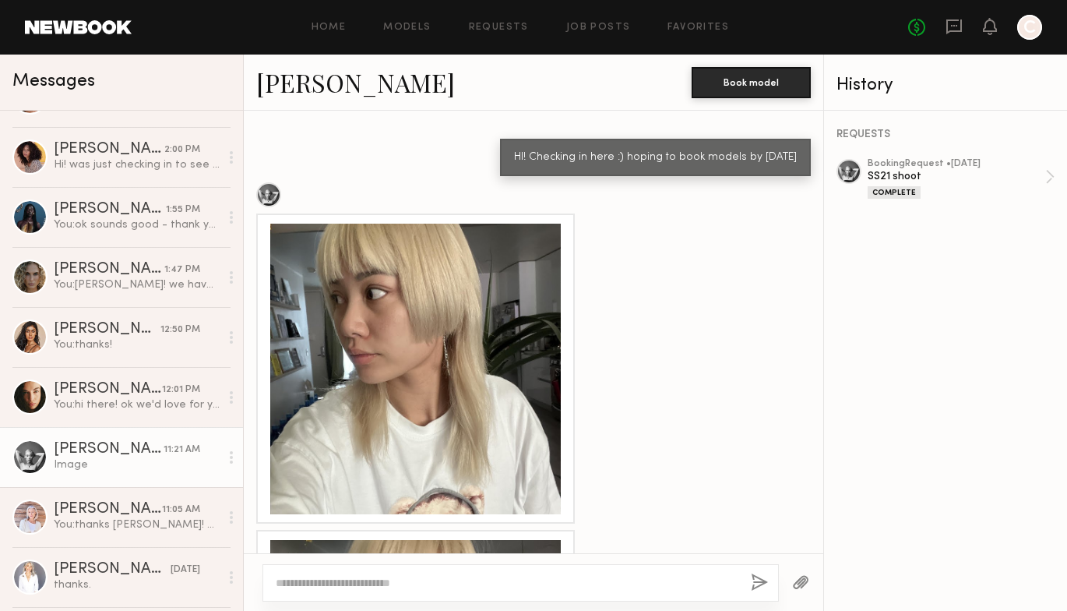
scroll to position [1530, 0]
click at [75, 460] on div "Image" at bounding box center [137, 464] width 166 height 15
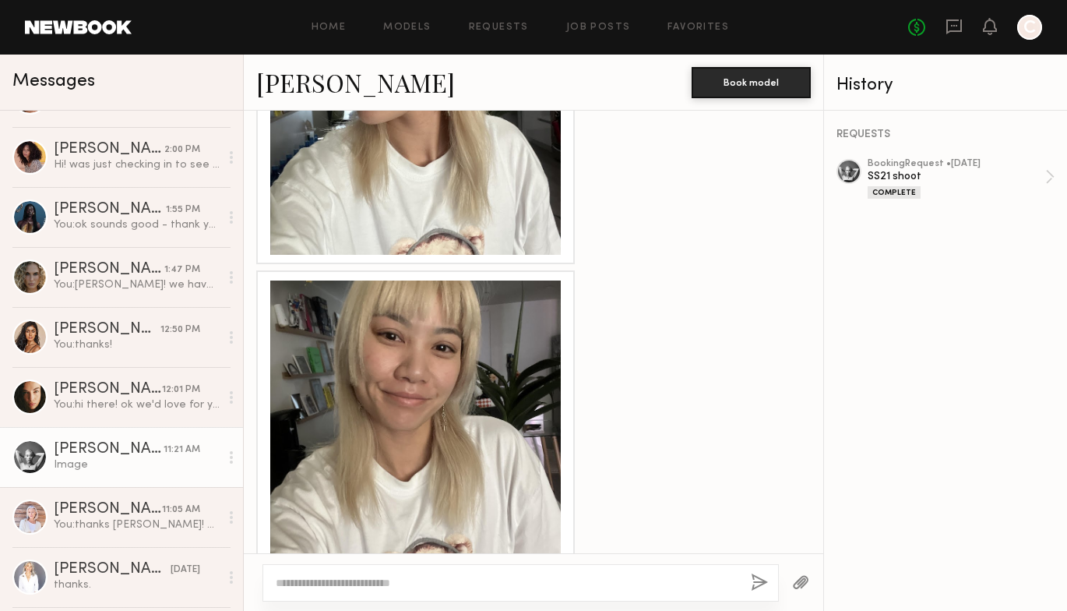
click at [373, 368] on div at bounding box center [415, 425] width 291 height 291
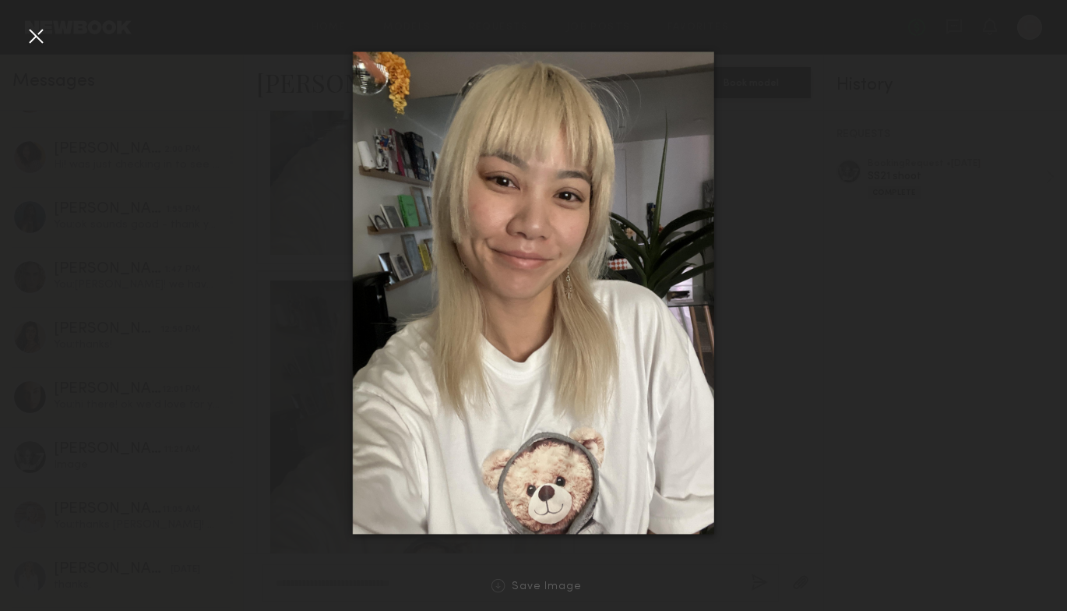
click at [63, 408] on div at bounding box center [533, 293] width 1067 height 536
click at [33, 35] on div at bounding box center [35, 35] width 25 height 25
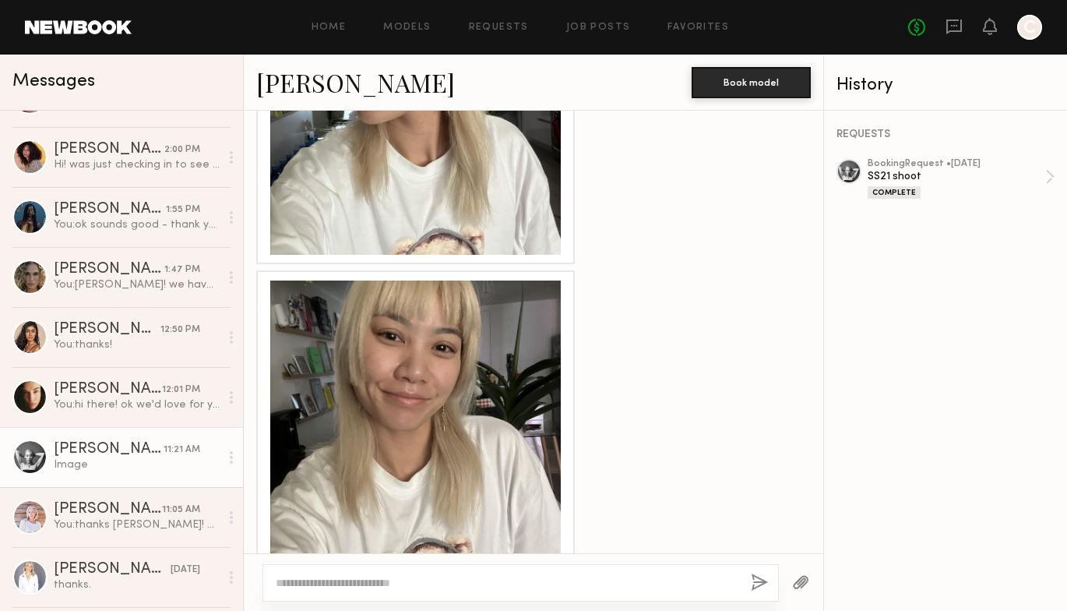
click at [341, 86] on link "[PERSON_NAME]" at bounding box center [355, 81] width 199 height 33
